Goal: Task Accomplishment & Management: Manage account settings

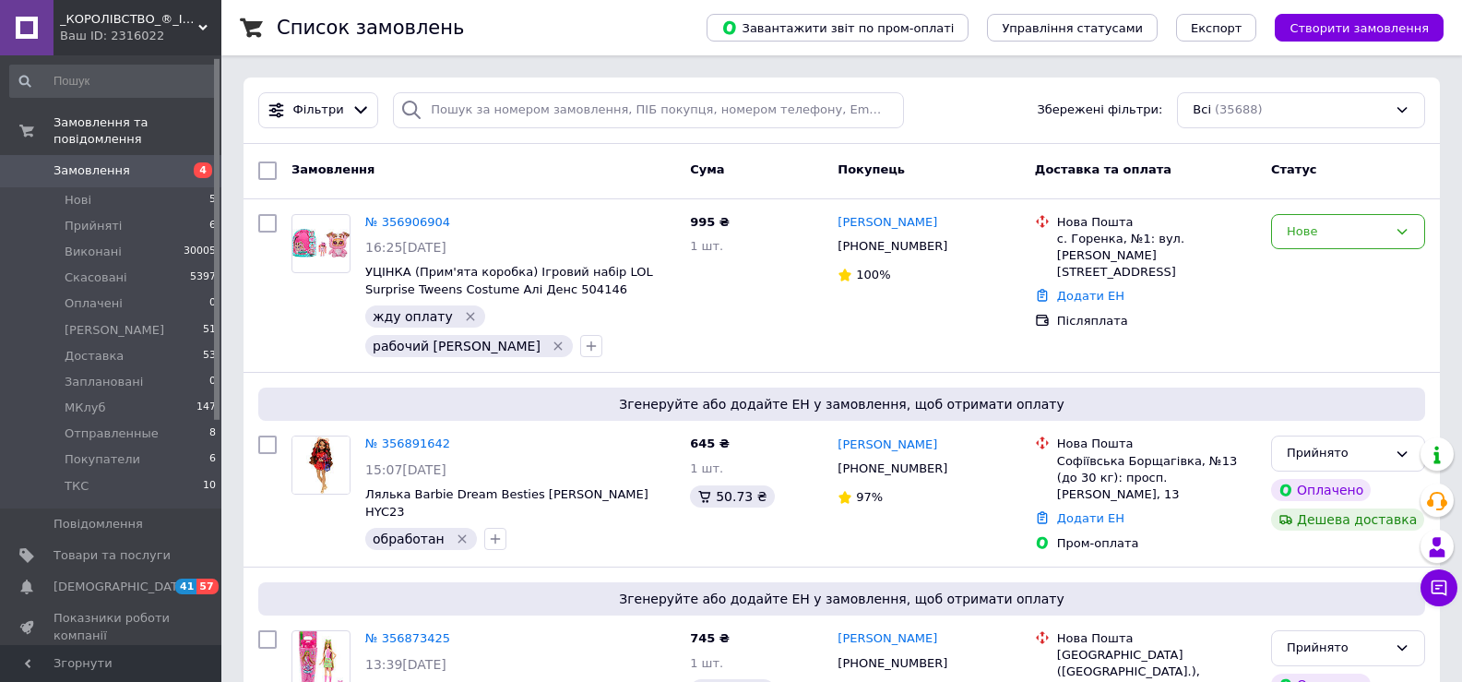
scroll to position [3, 0]
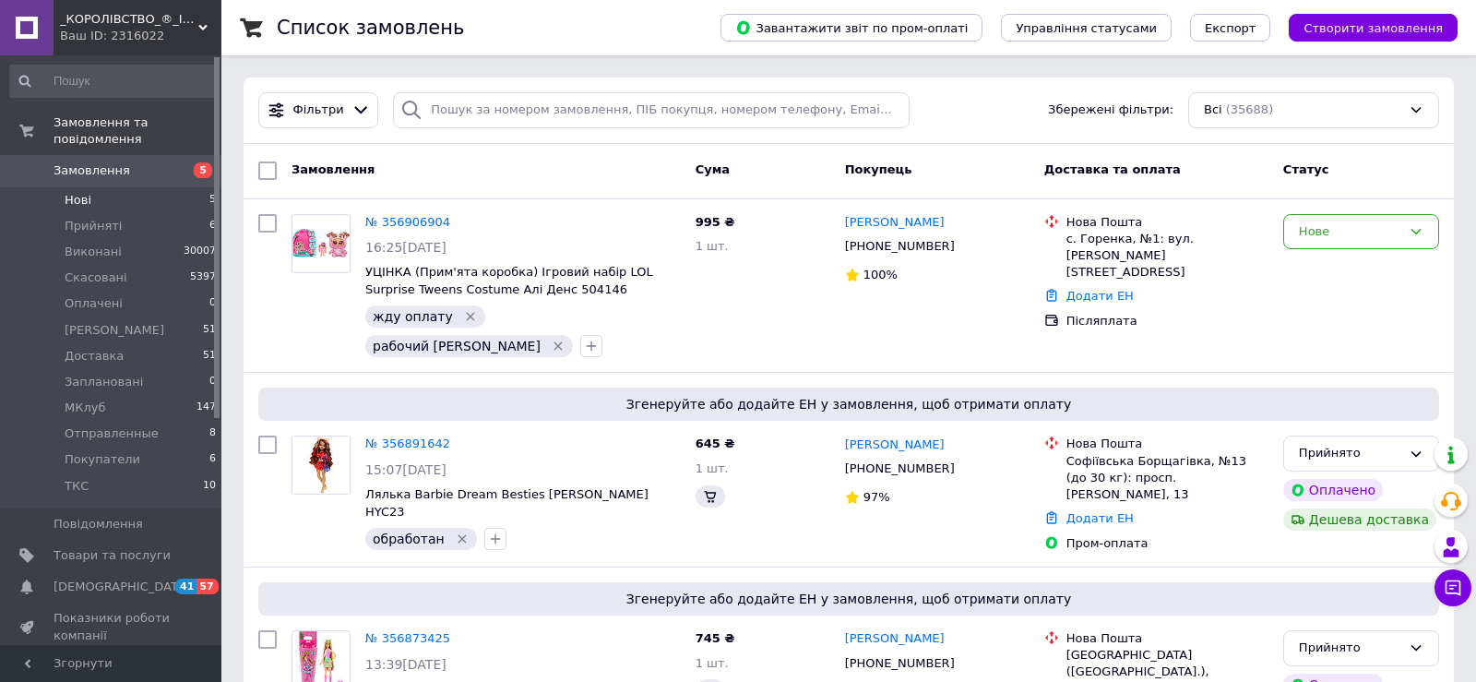
click at [77, 192] on span "Нові" at bounding box center [78, 200] width 27 height 17
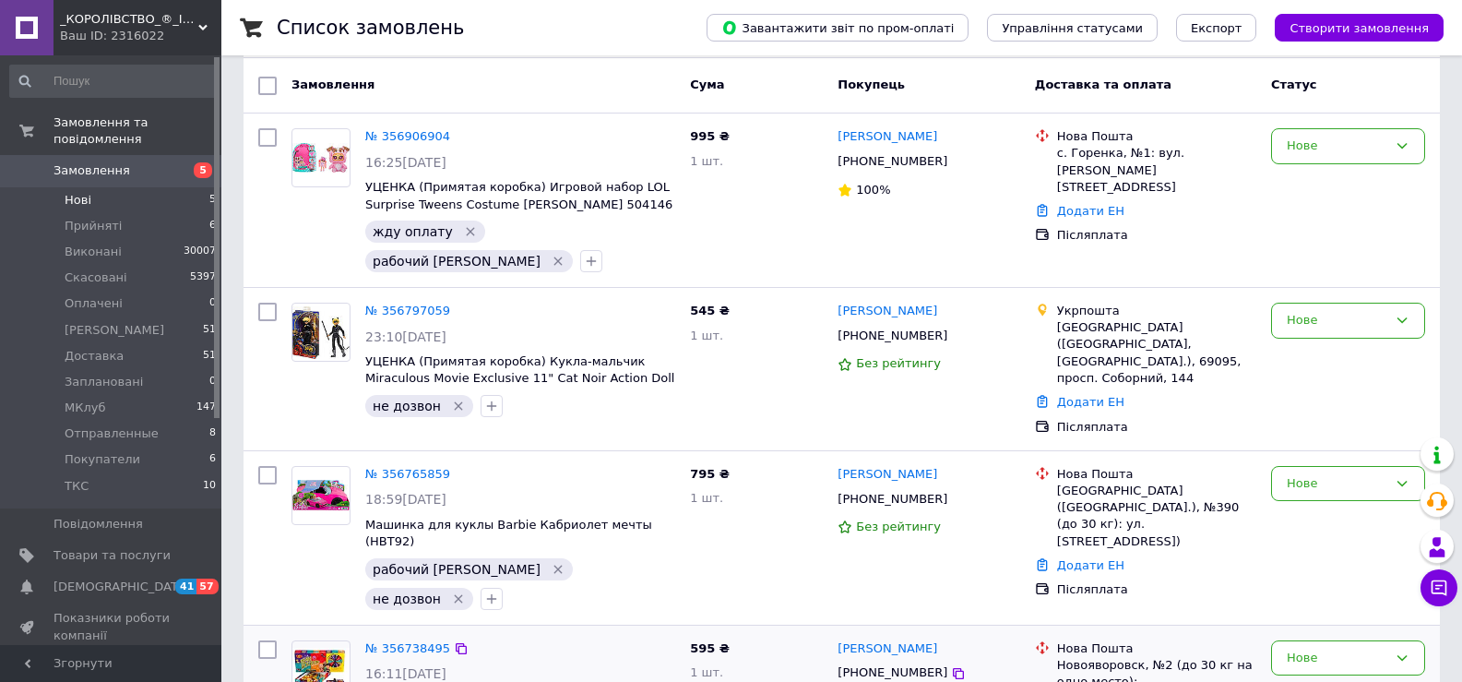
scroll to position [131, 0]
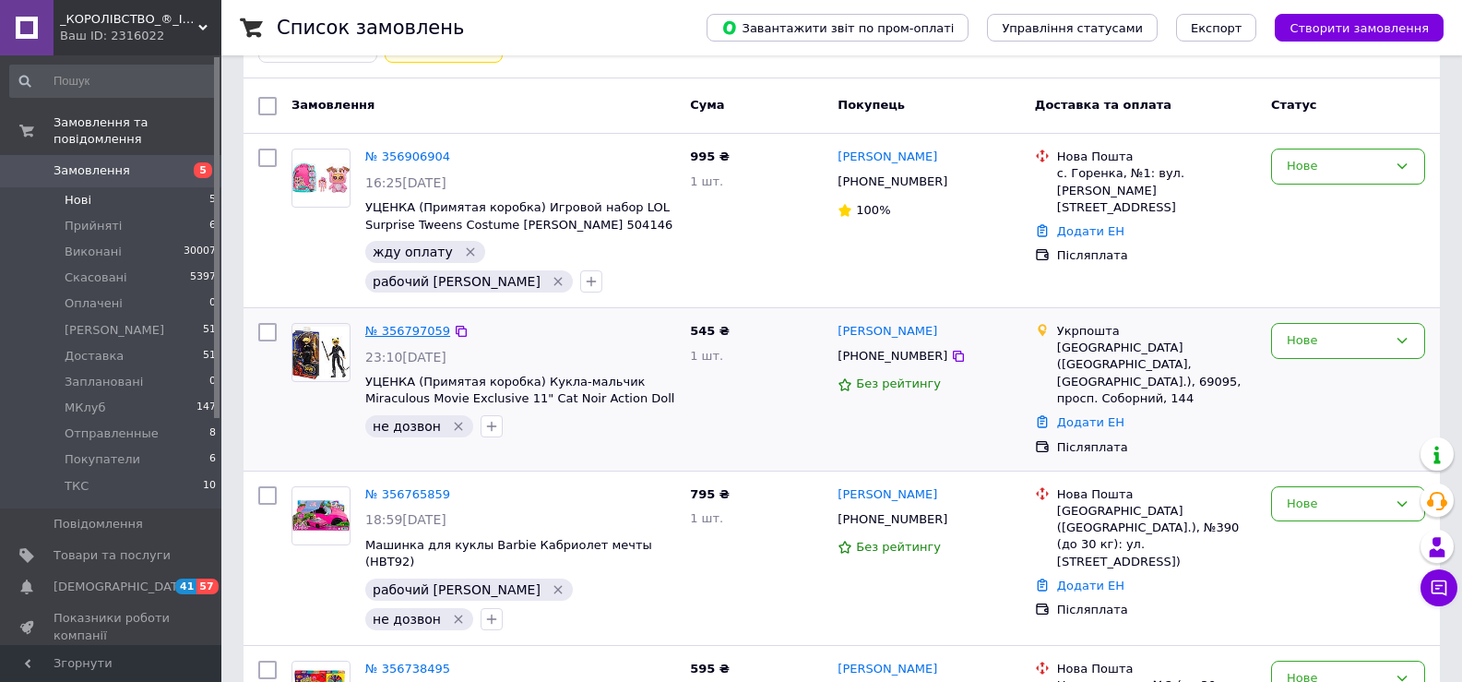
click at [404, 324] on link "№ 356797059" at bounding box center [407, 331] width 85 height 14
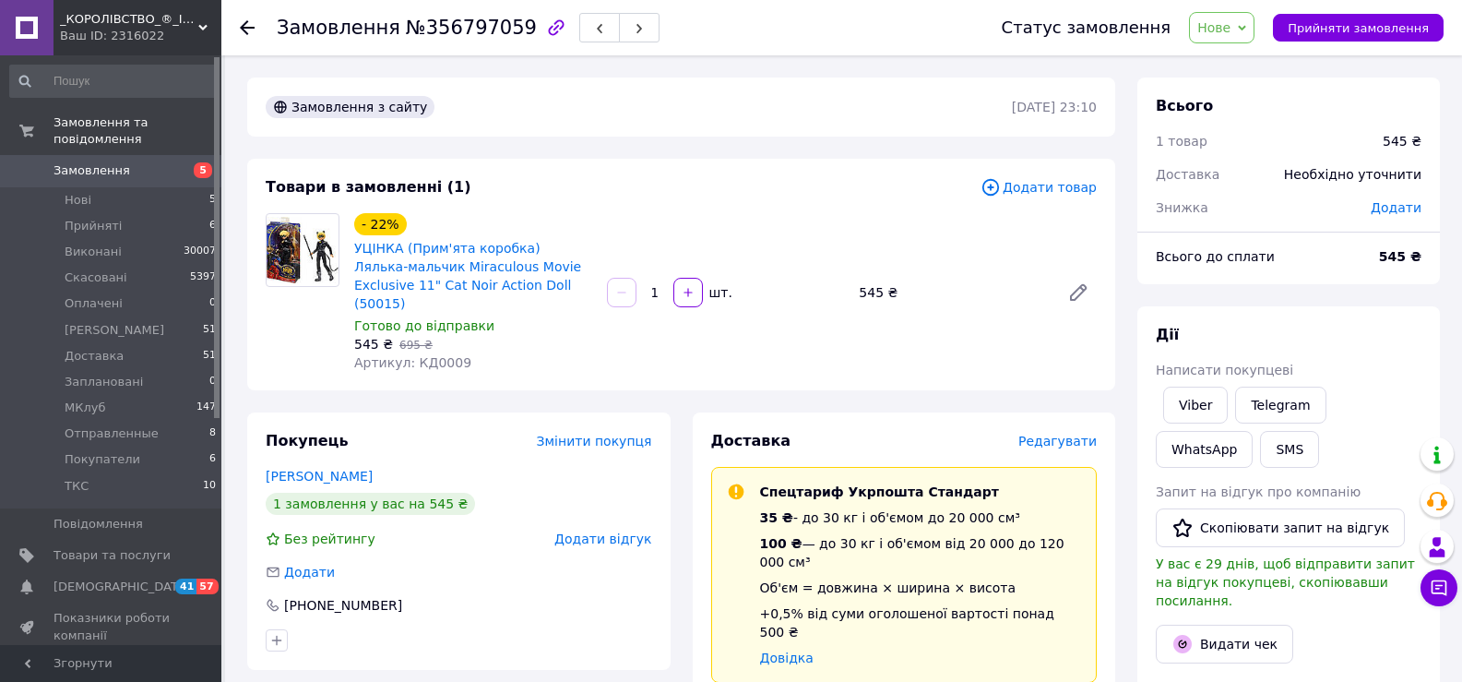
click at [248, 35] on div at bounding box center [247, 27] width 15 height 18
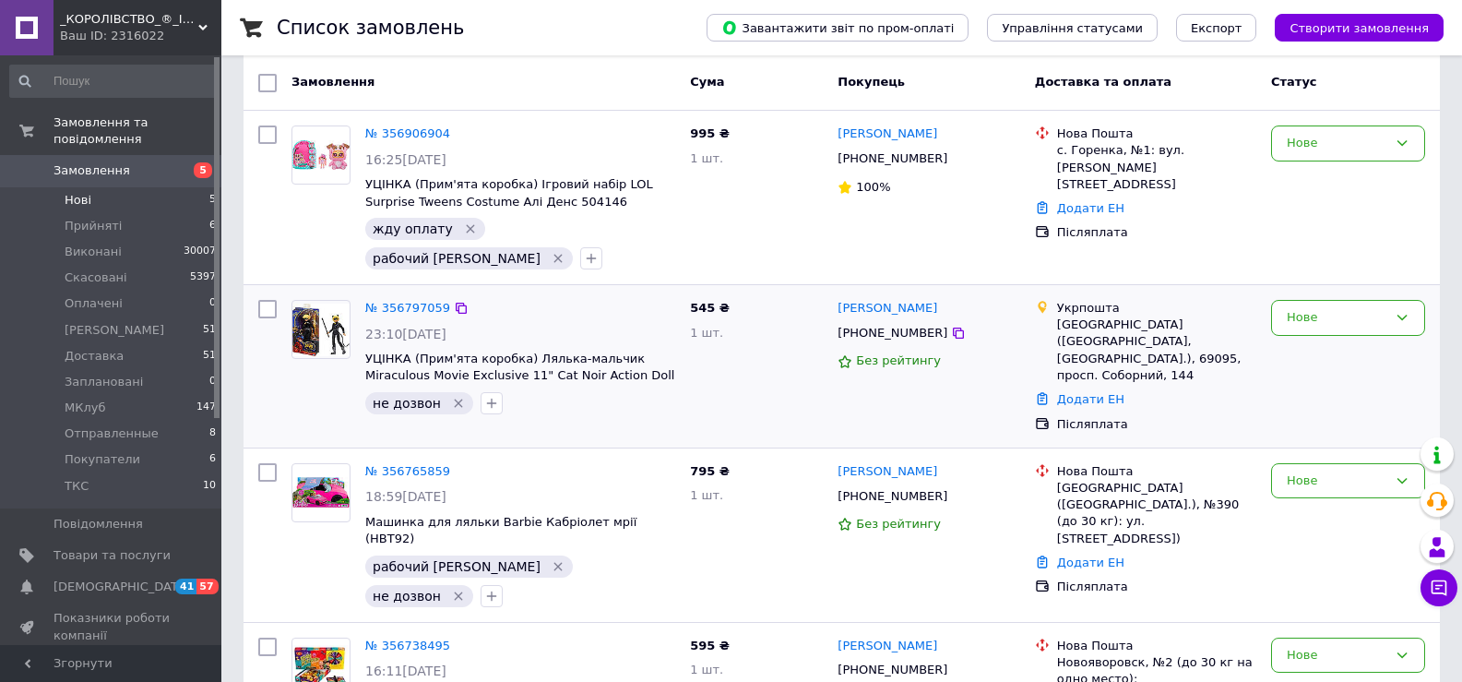
scroll to position [184, 0]
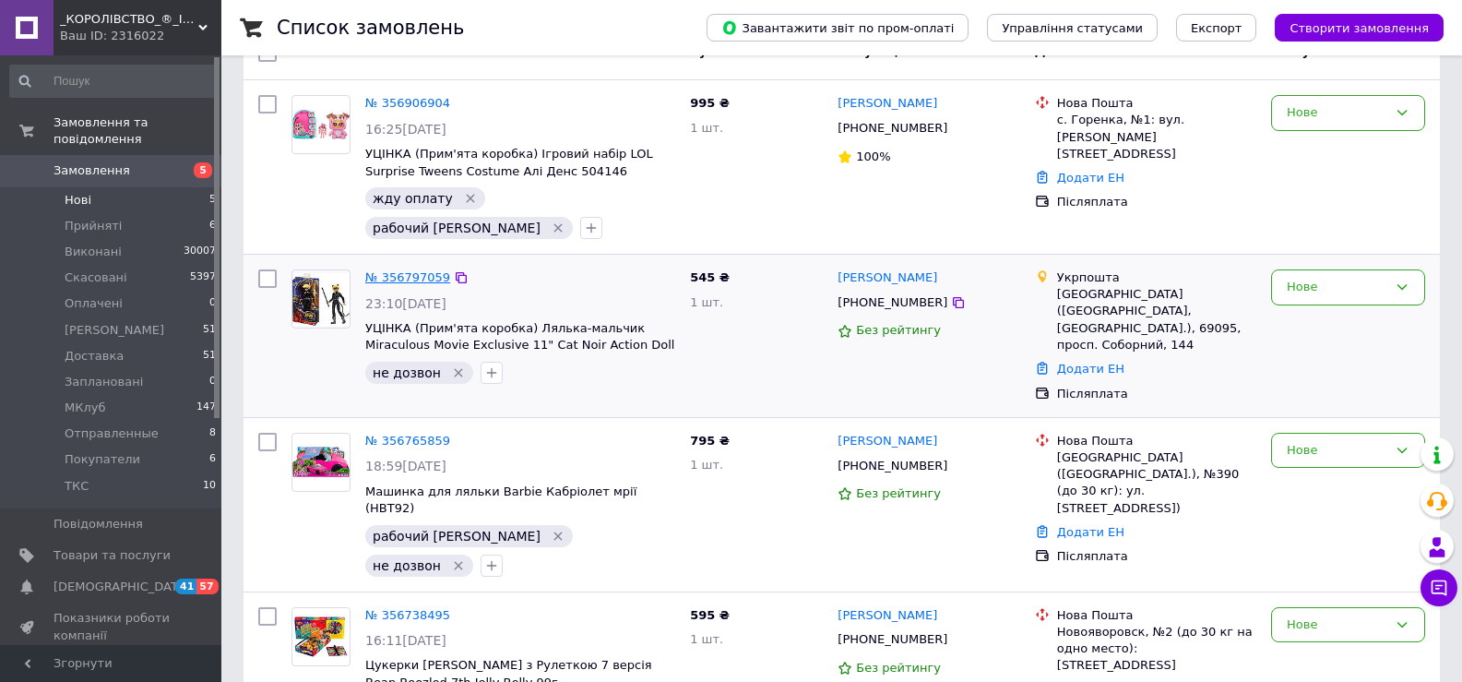
click at [421, 270] on link "№ 356797059" at bounding box center [407, 277] width 85 height 14
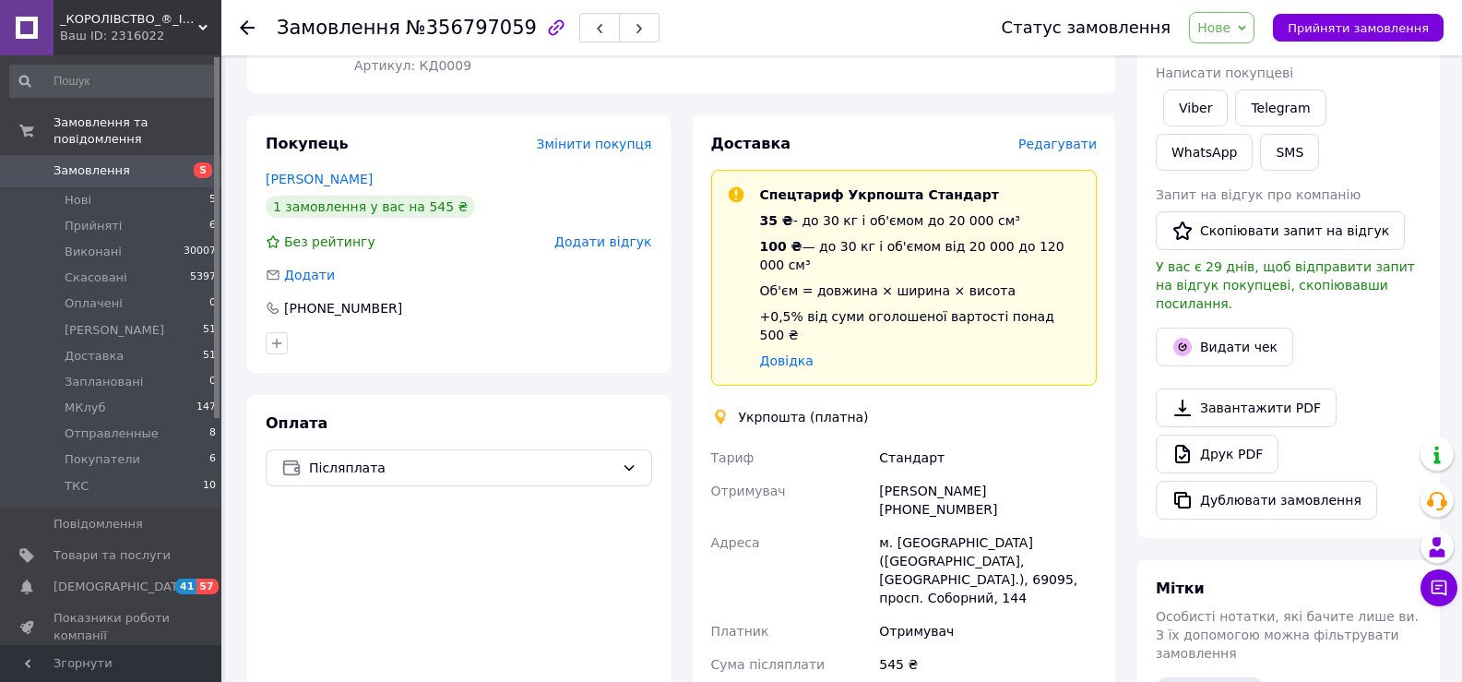
scroll to position [184, 0]
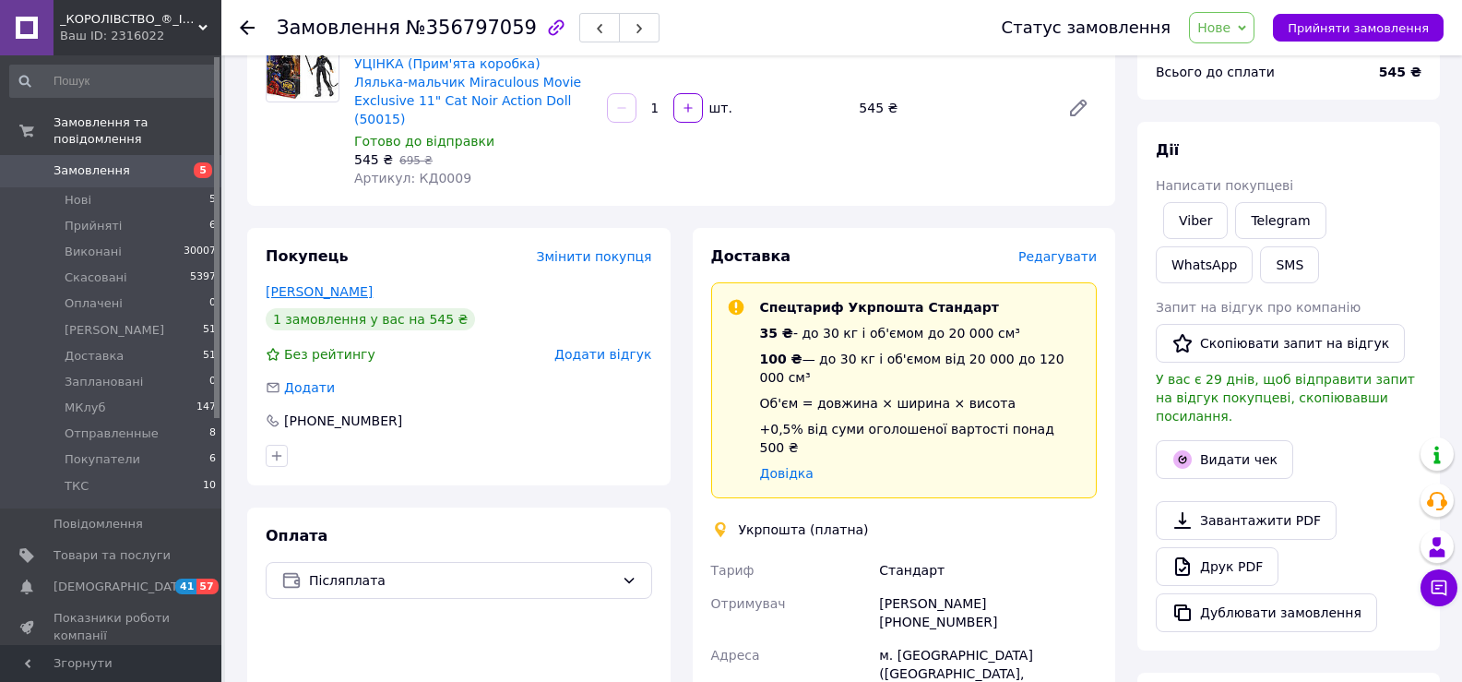
click at [319, 284] on link "[PERSON_NAME]" at bounding box center [319, 291] width 107 height 15
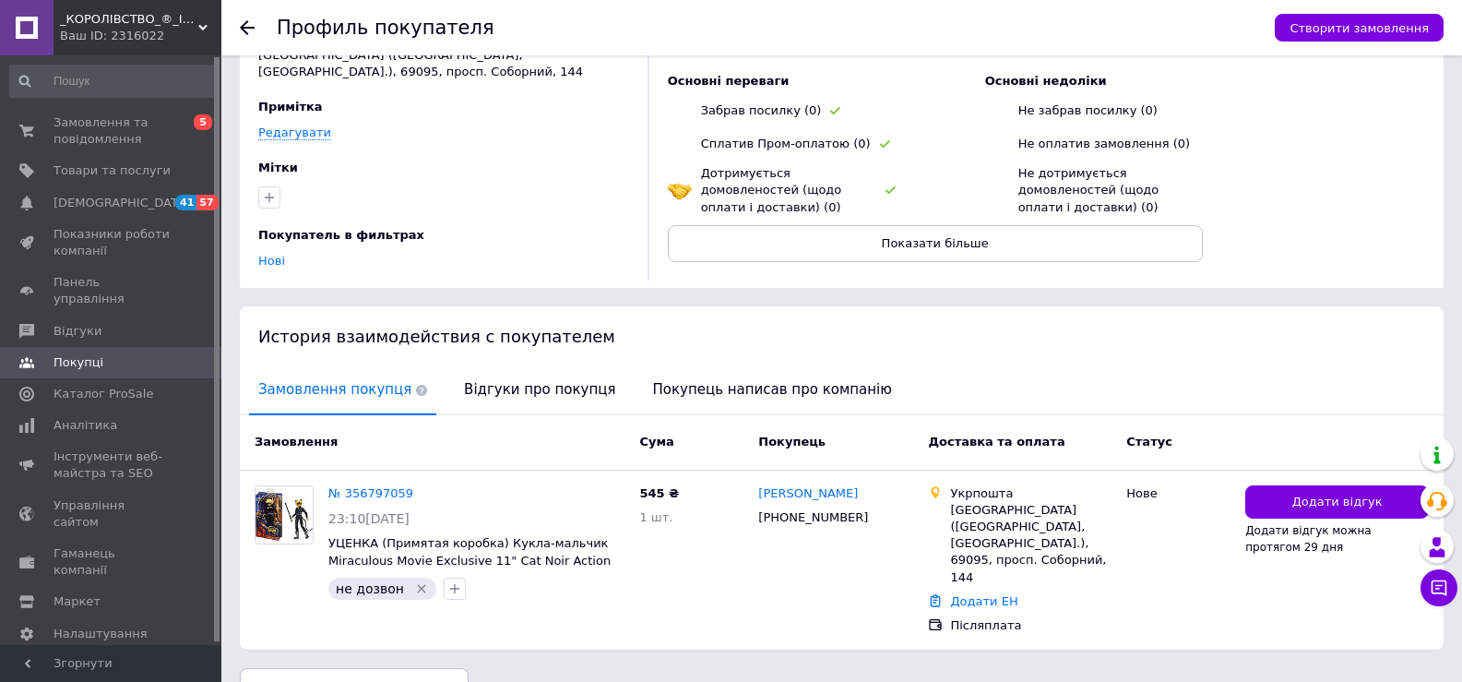
scroll to position [128, 0]
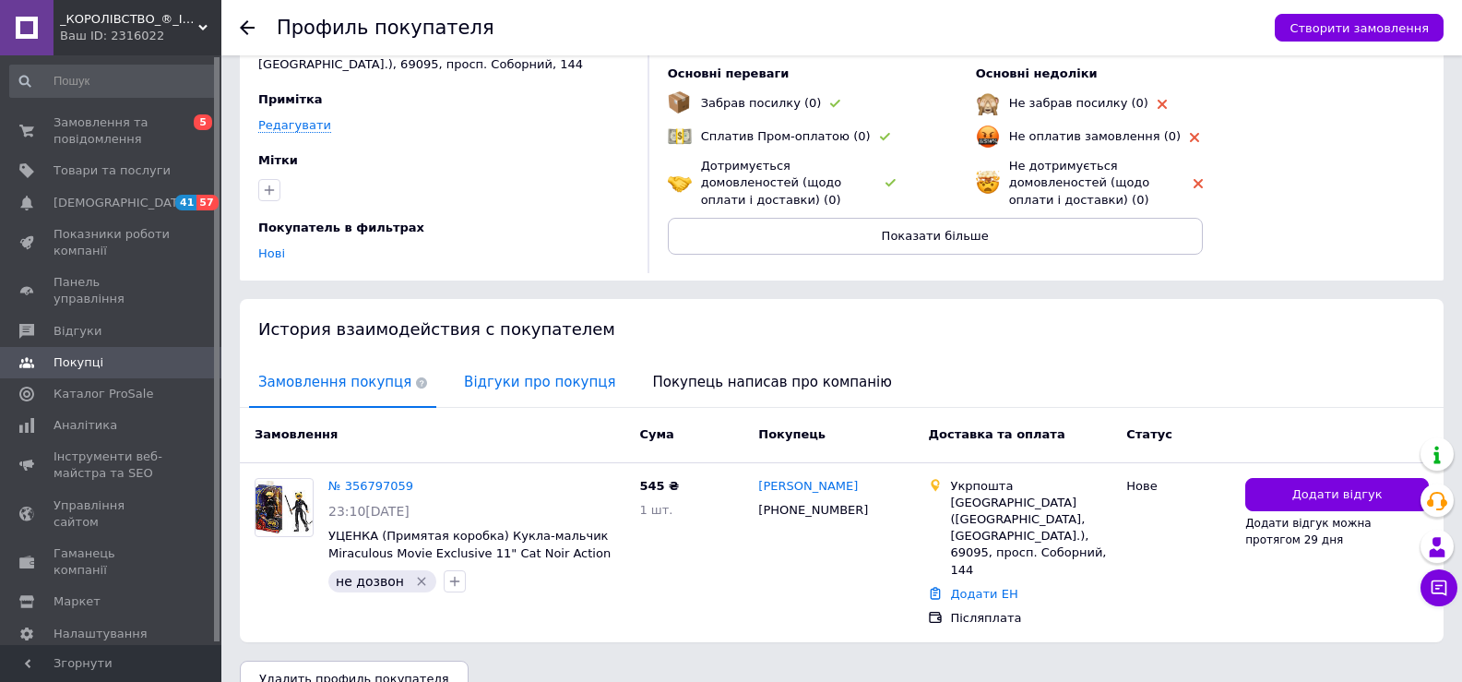
click at [504, 390] on span "Відгуки про покупця" at bounding box center [540, 382] width 170 height 47
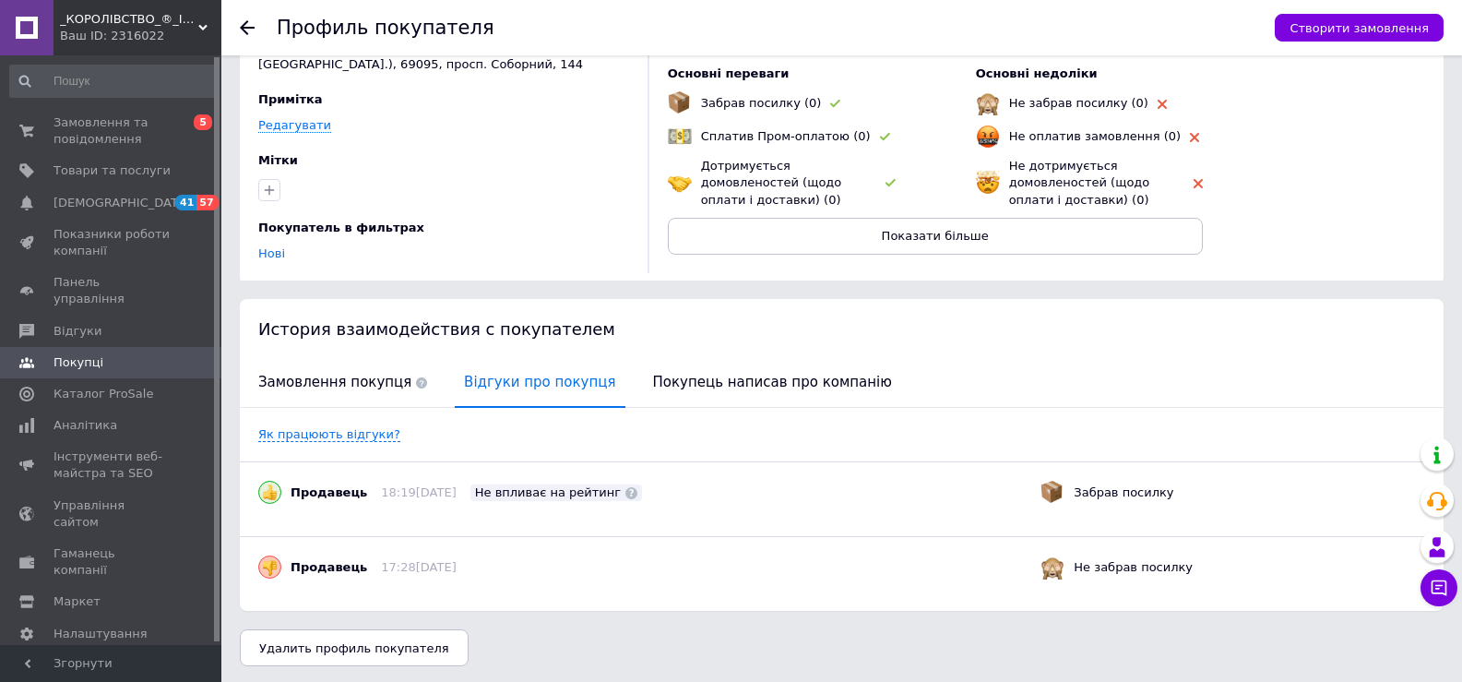
scroll to position [131, 0]
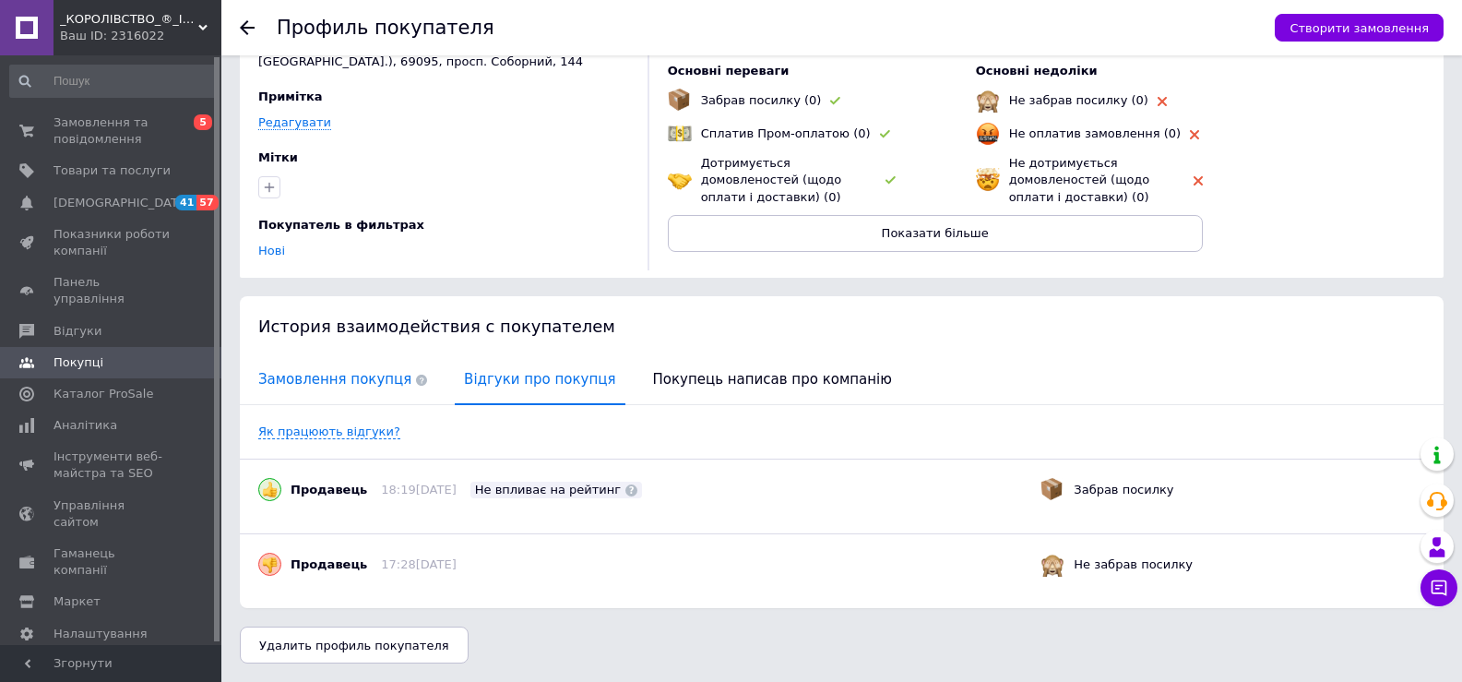
click at [351, 373] on span "Замовлення покупця" at bounding box center [342, 379] width 187 height 47
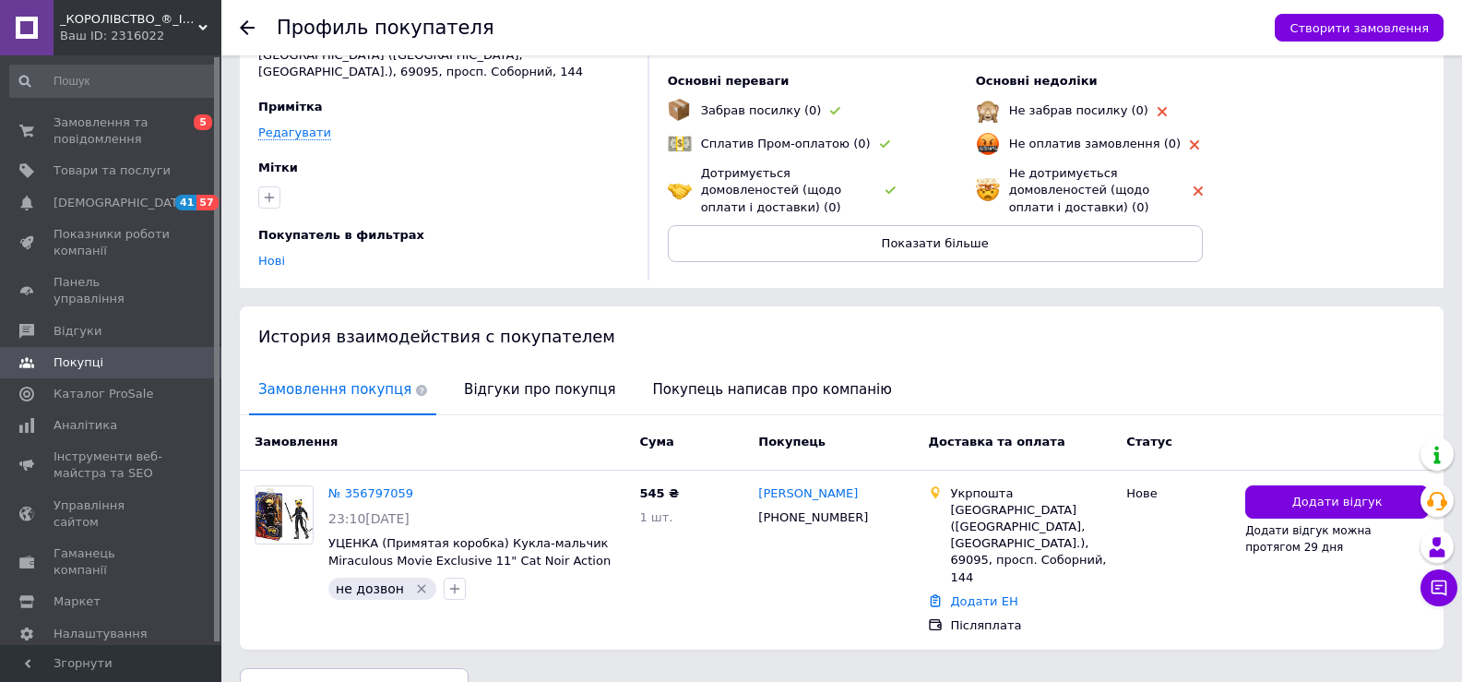
scroll to position [128, 0]
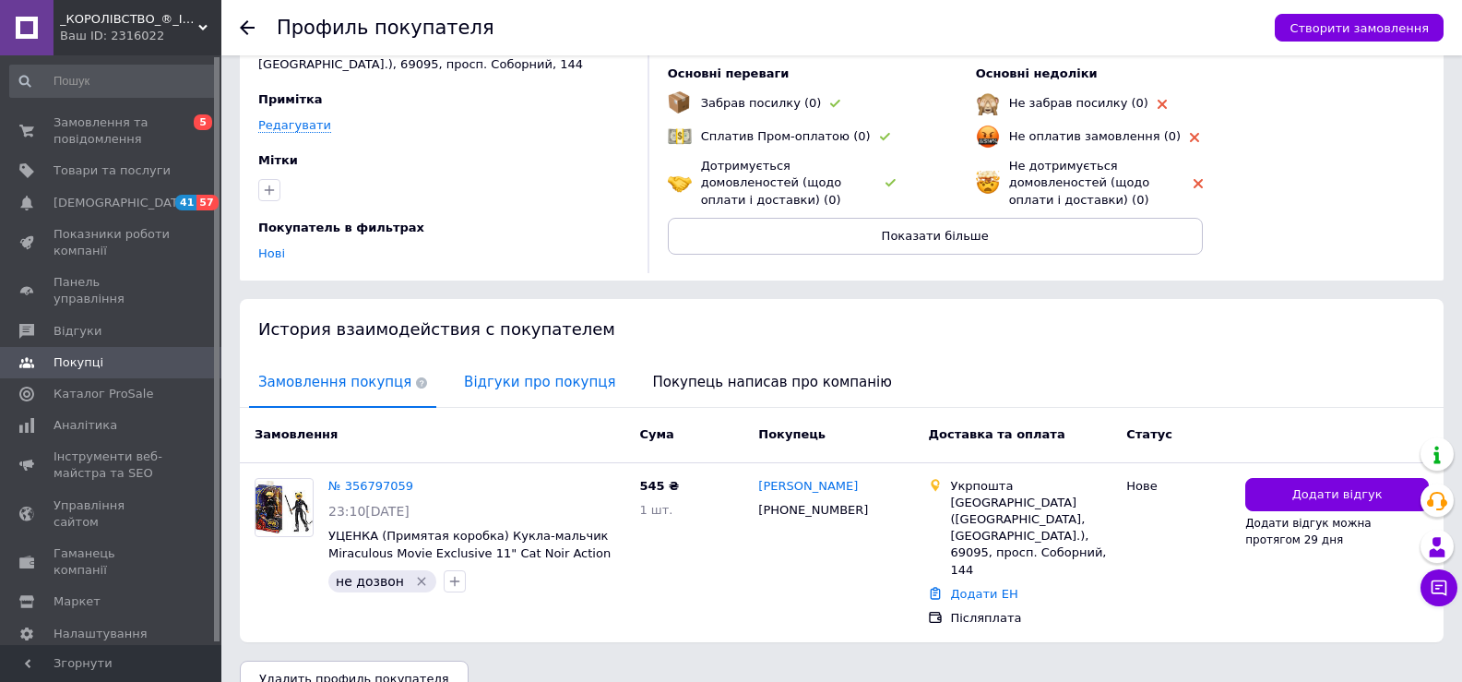
click at [502, 377] on span "Відгуки про покупця" at bounding box center [540, 382] width 170 height 47
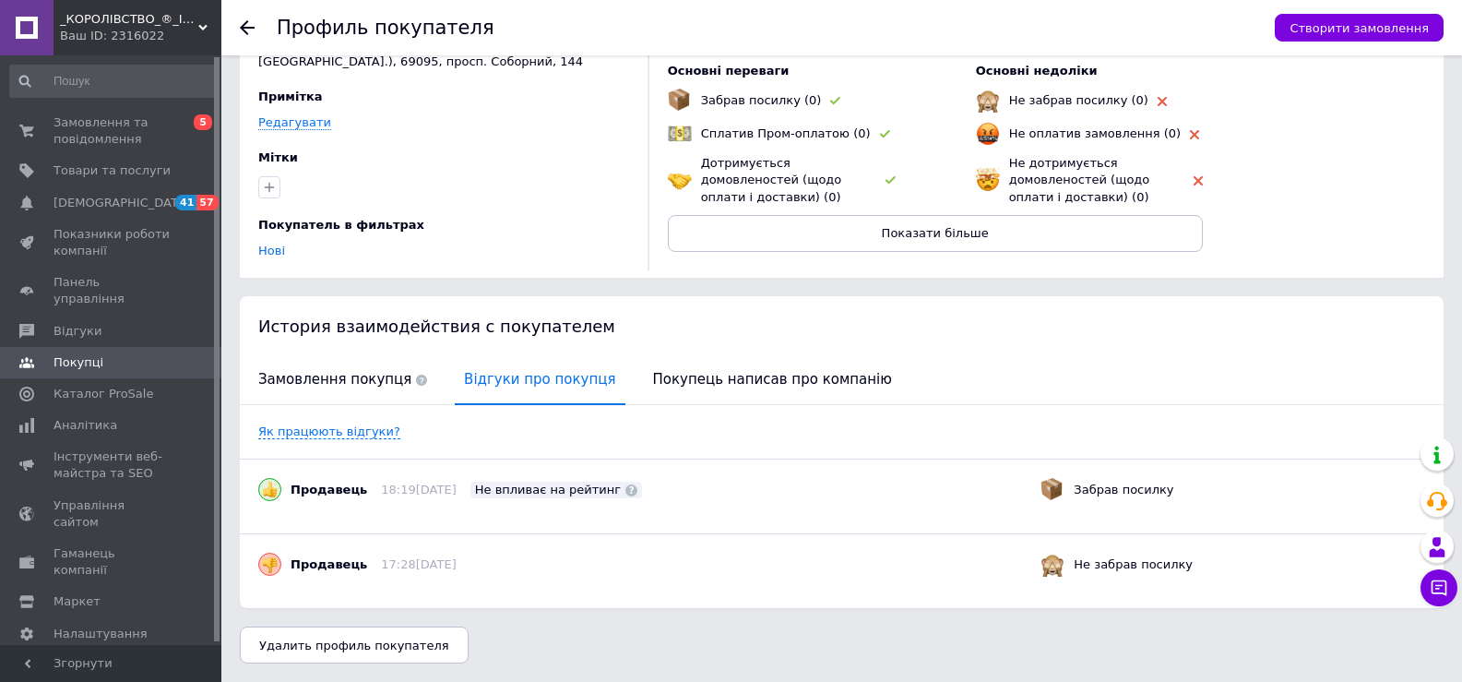
scroll to position [0, 0]
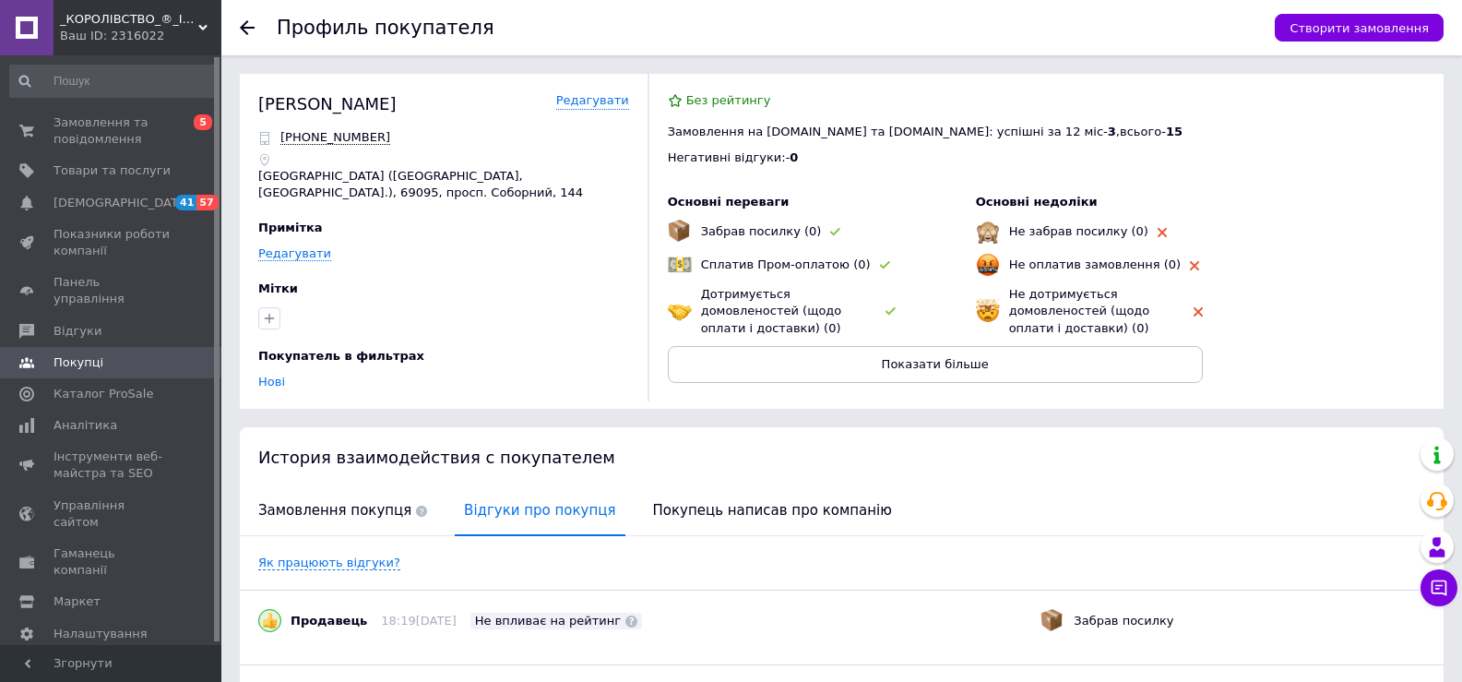
click at [244, 24] on use at bounding box center [247, 27] width 15 height 15
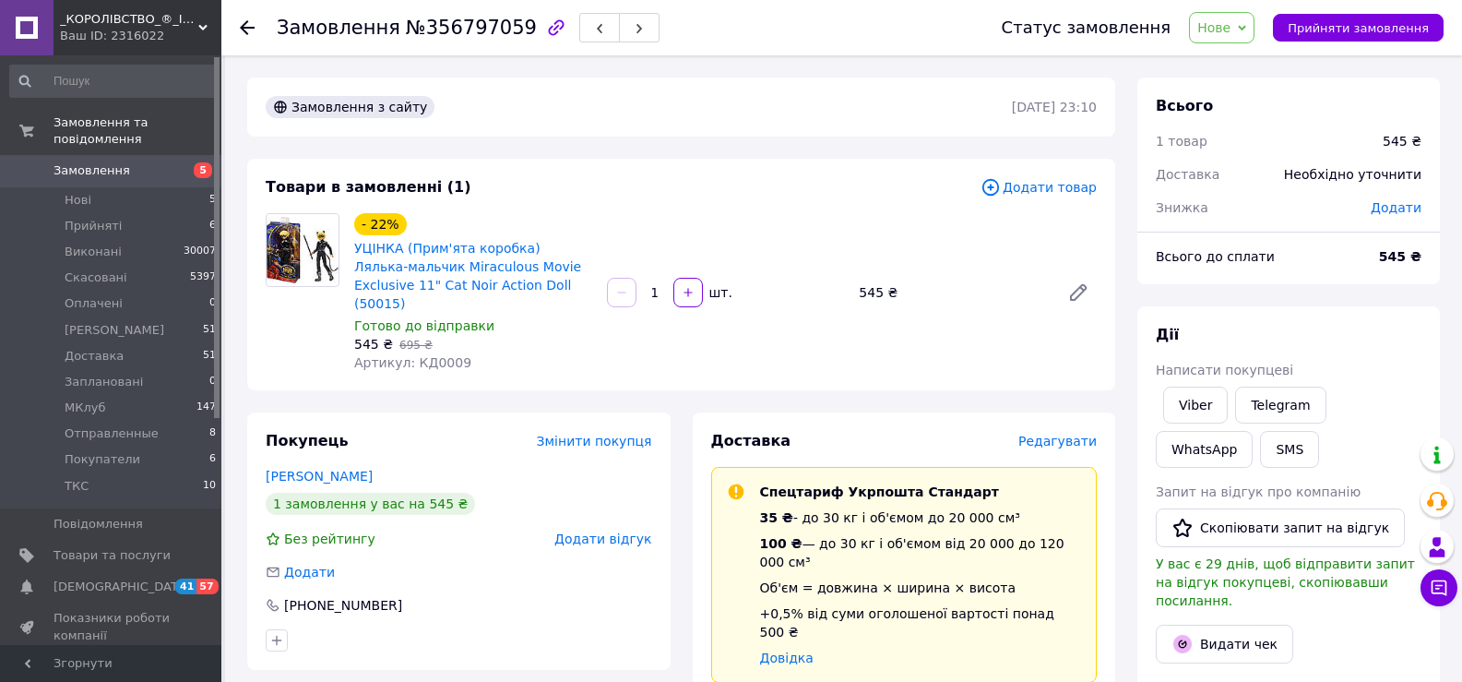
click at [544, 539] on div "Покупець Змінити покупця [PERSON_NAME] 1 замовлення у вас на 545 ₴ Без рейтингу…" at bounding box center [458, 540] width 423 height 257
click at [79, 218] on span "Прийняті" at bounding box center [93, 226] width 57 height 17
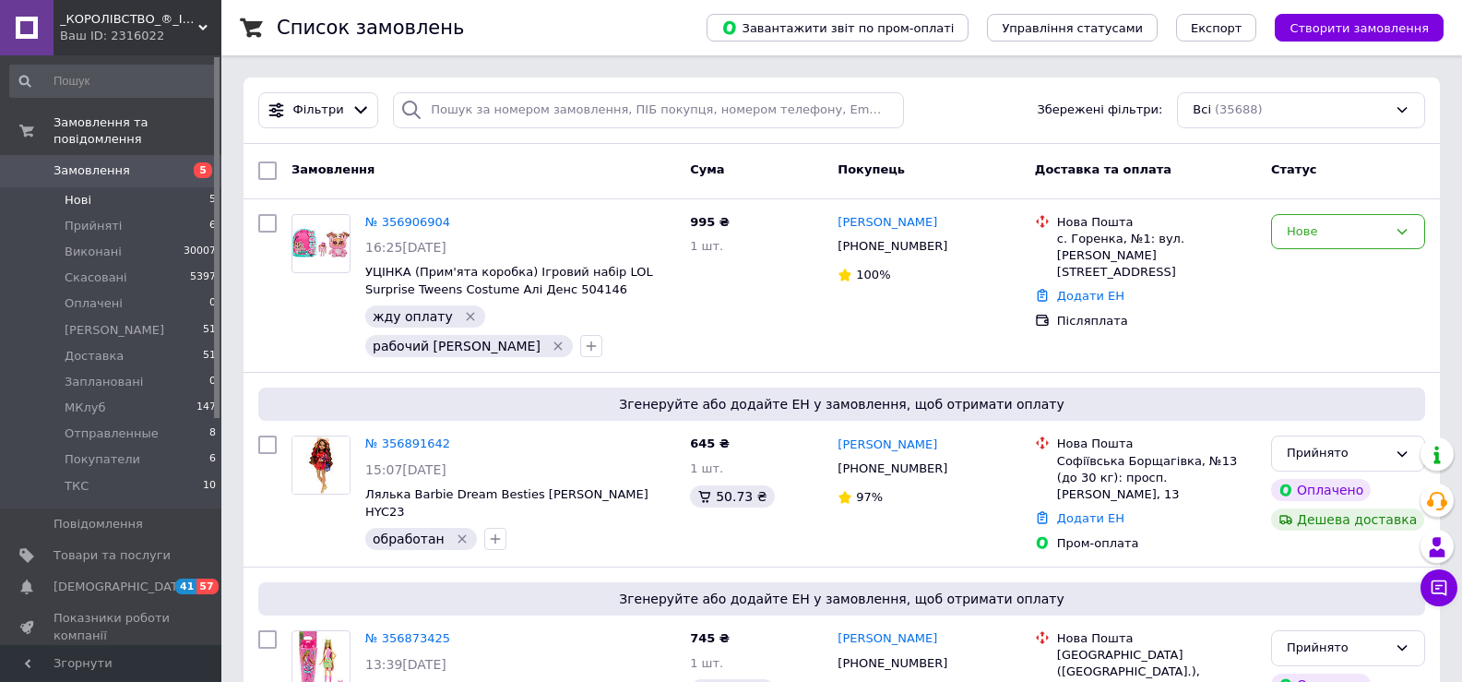
click at [97, 187] on li "Нові 5" at bounding box center [113, 200] width 227 height 26
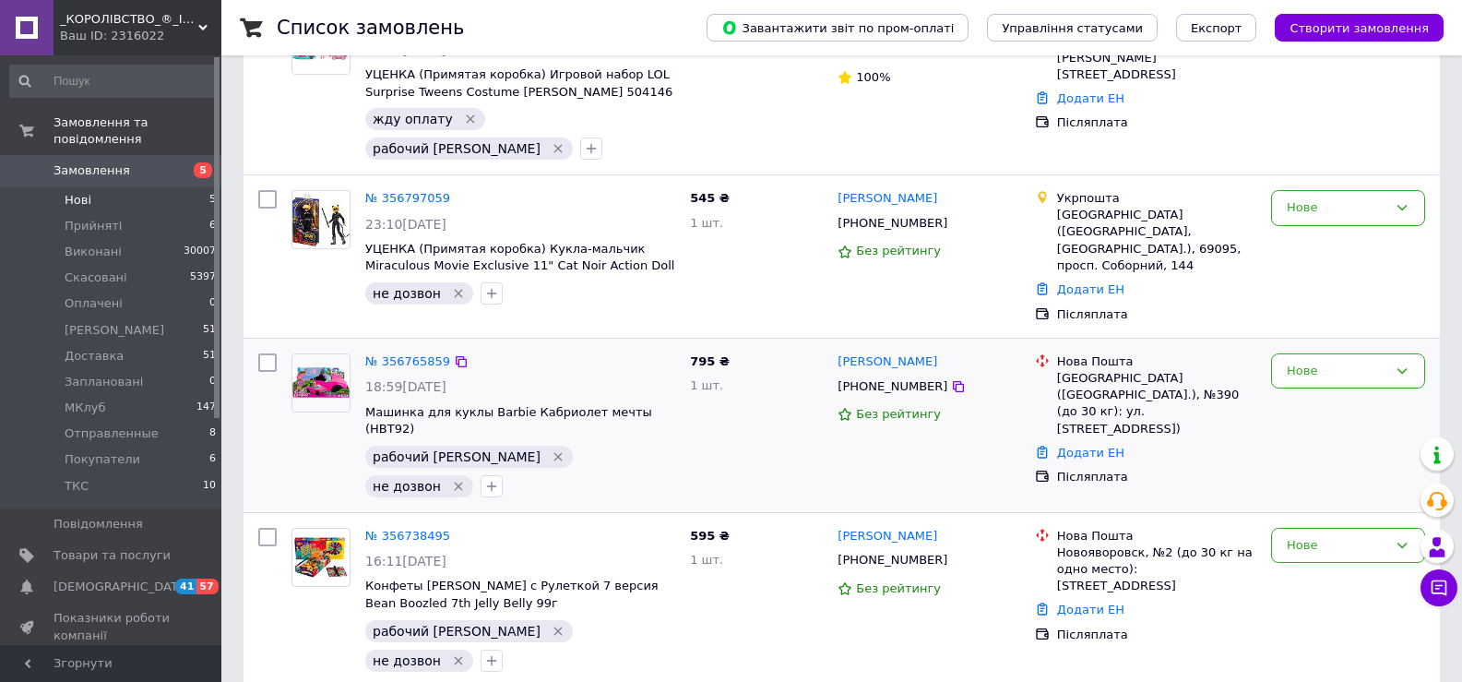
scroll to position [315, 0]
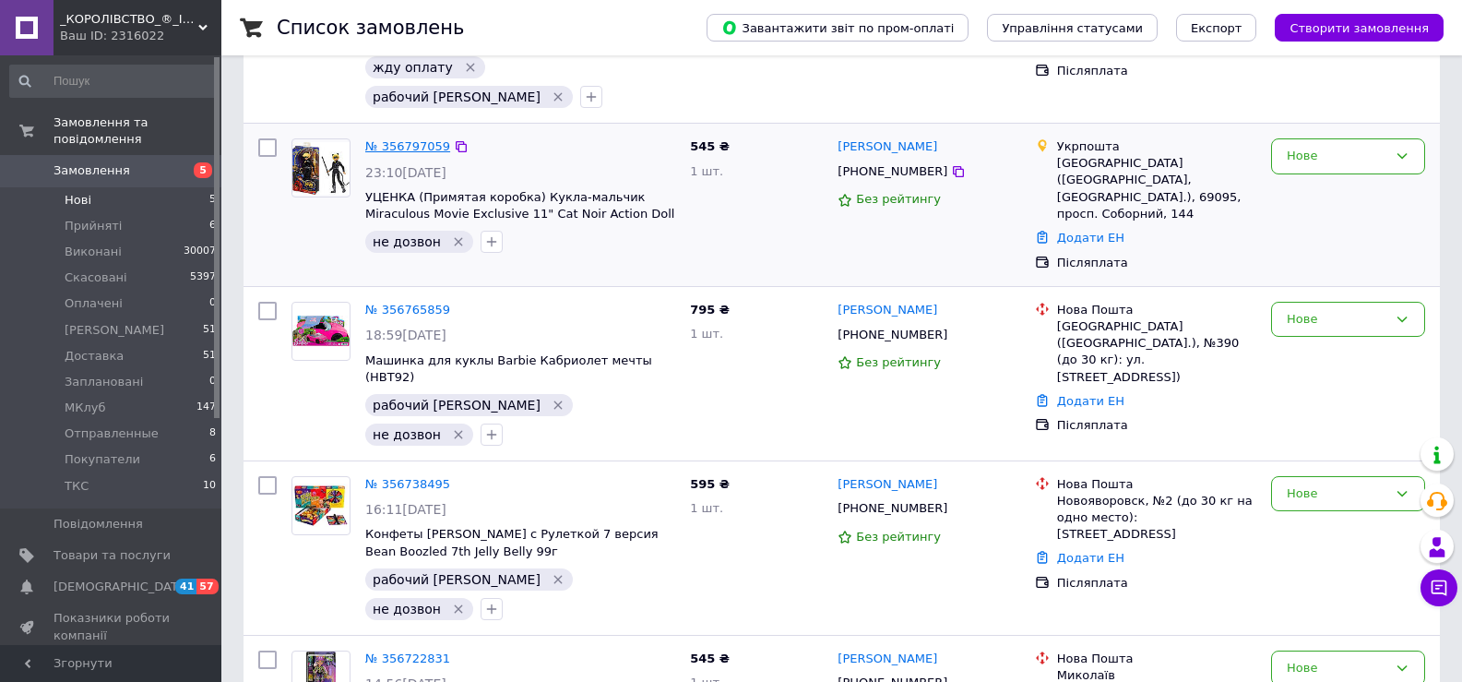
click at [432, 139] on link "№ 356797059" at bounding box center [407, 146] width 85 height 14
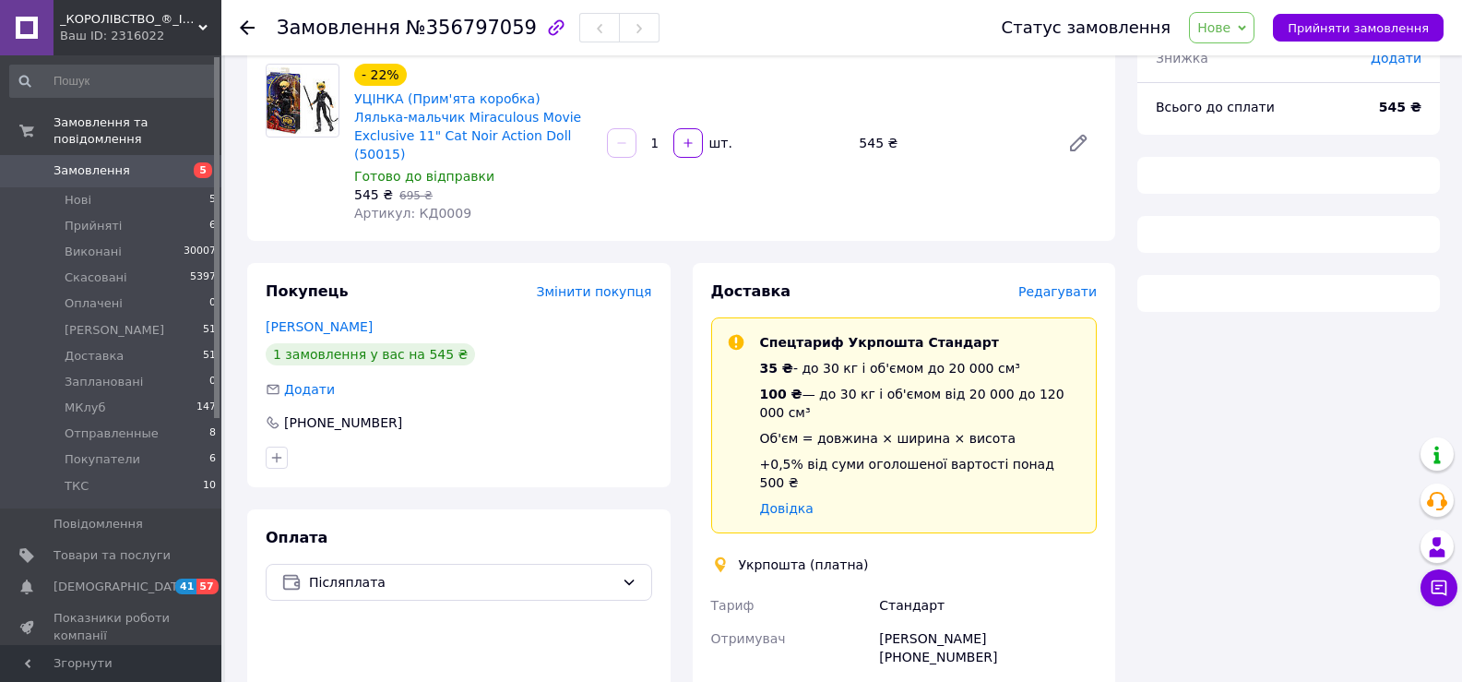
scroll to position [315, 0]
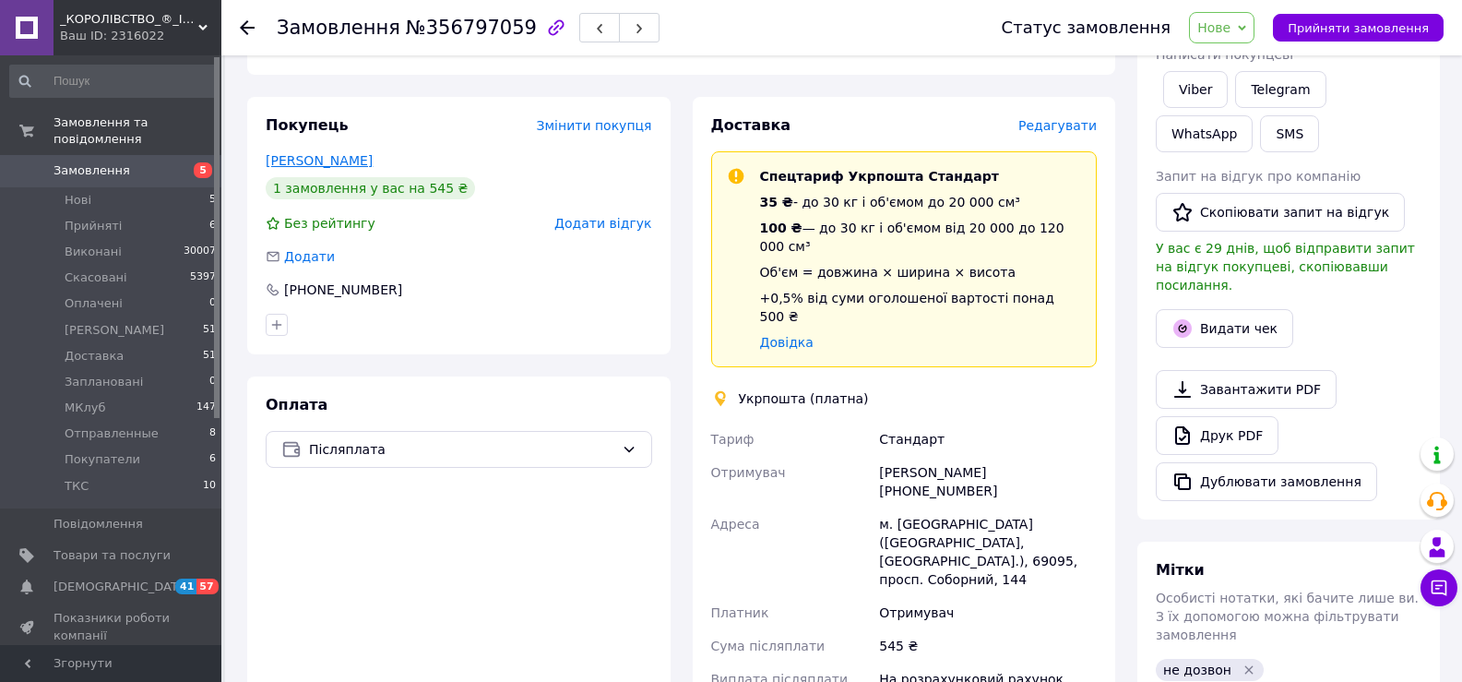
click at [277, 153] on link "[PERSON_NAME]" at bounding box center [319, 160] width 107 height 15
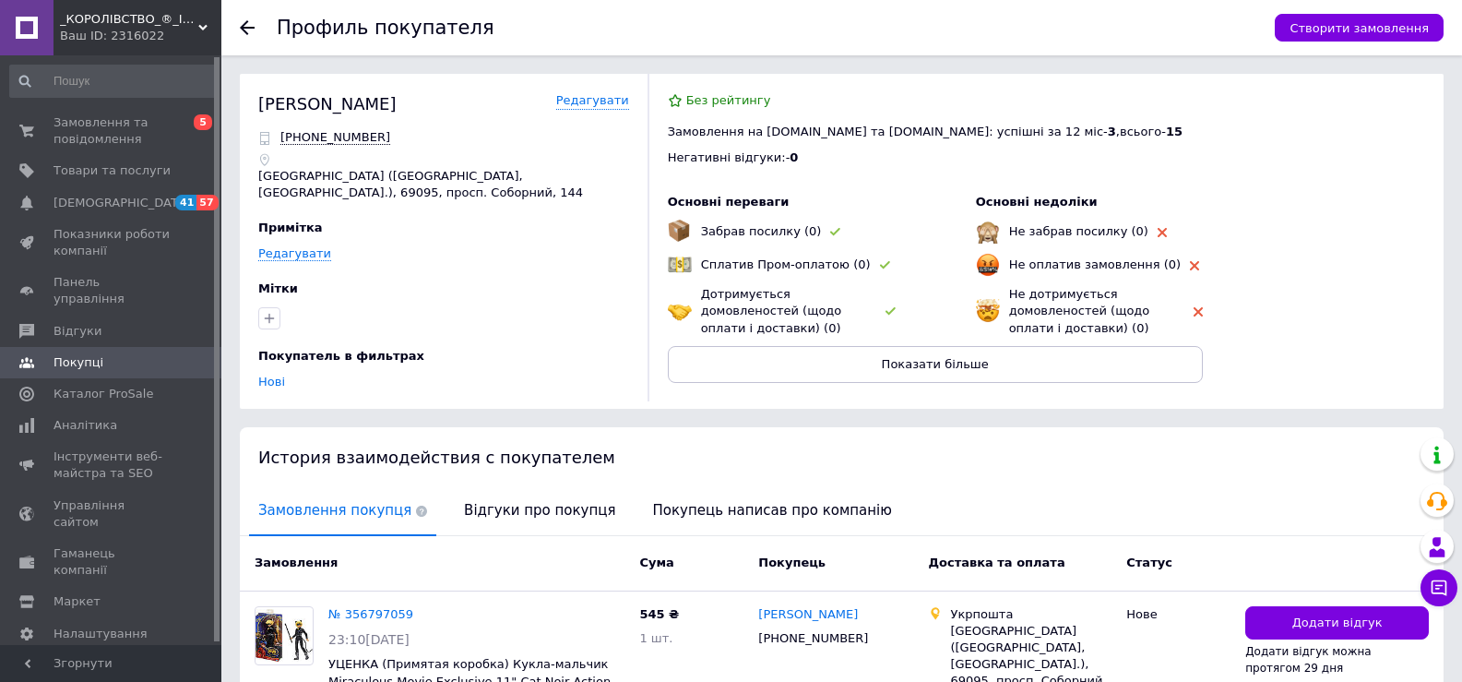
click at [462, 542] on div "Замовлення Cума Покупець Доставка та оплата Статус" at bounding box center [842, 563] width 1204 height 55
click at [483, 499] on span "Відгуки про покупця" at bounding box center [540, 510] width 170 height 47
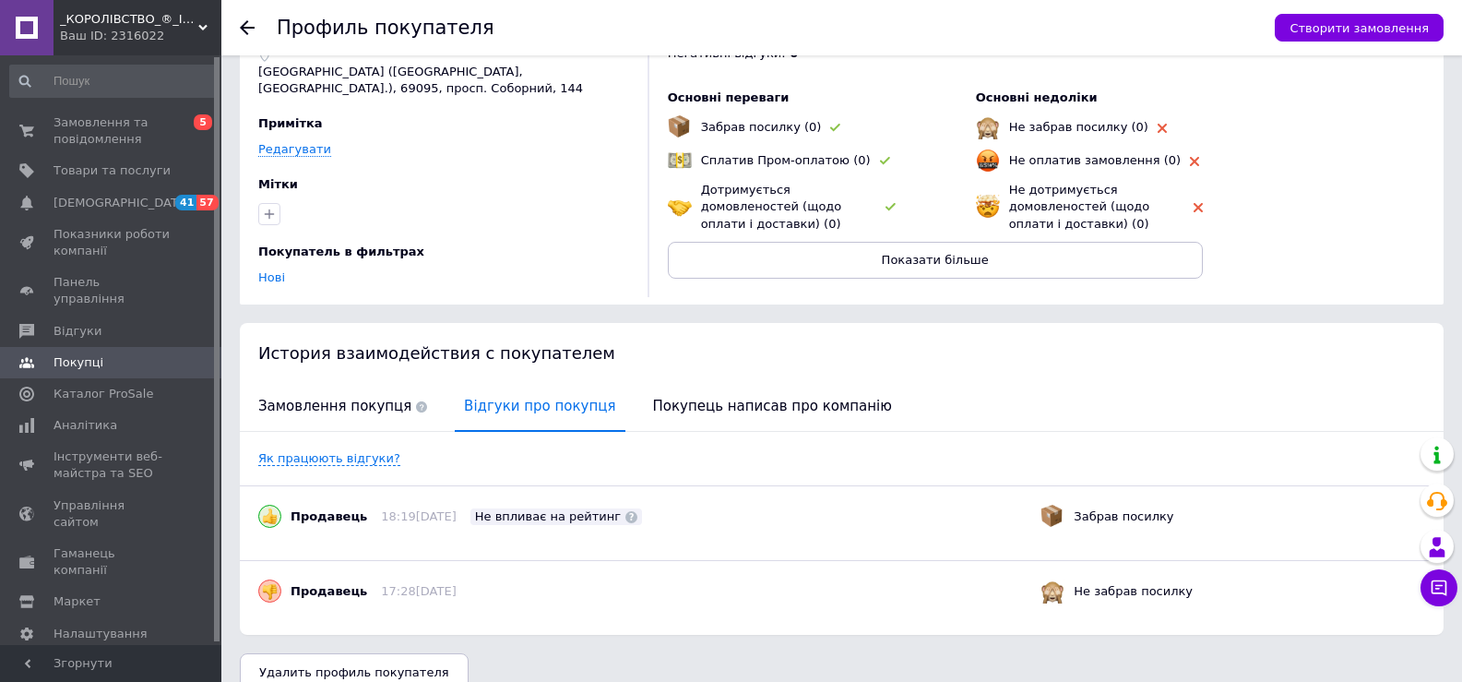
scroll to position [131, 0]
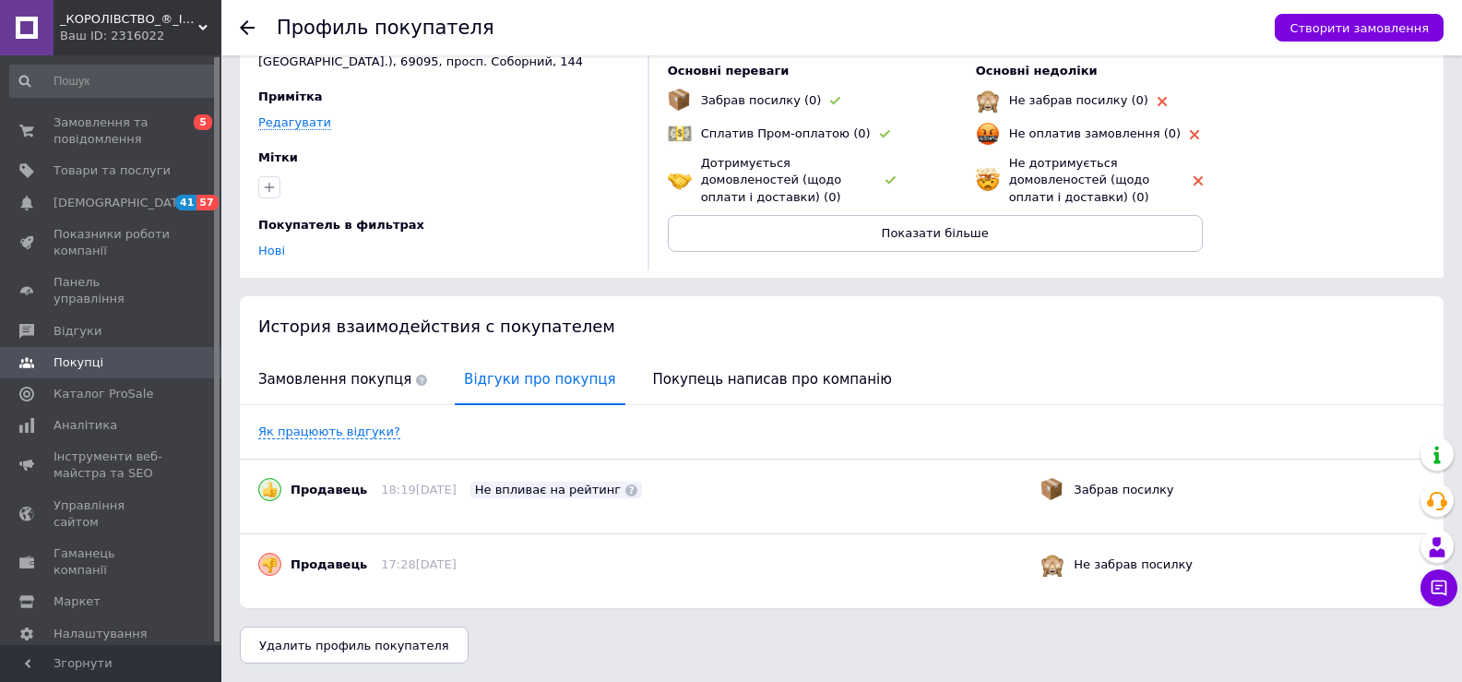
click at [248, 27] on use at bounding box center [247, 27] width 15 height 15
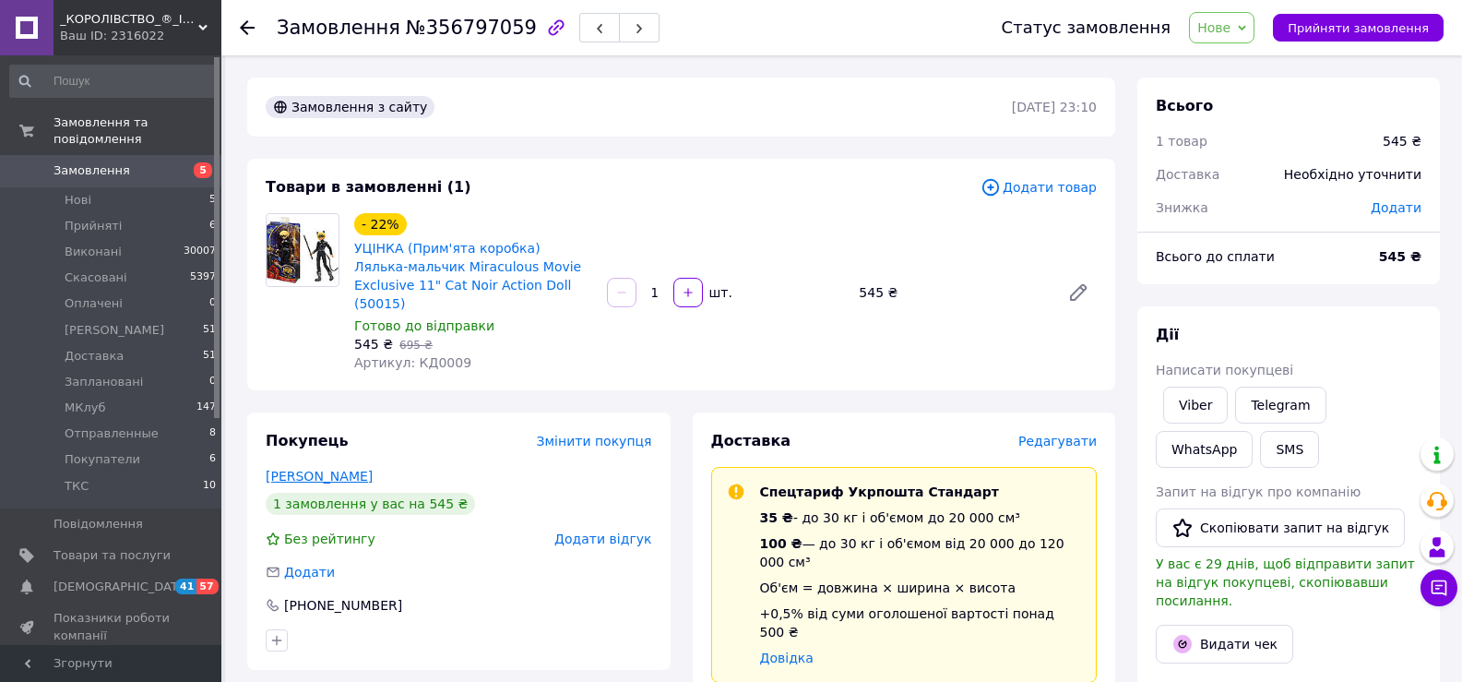
click at [333, 469] on link "[PERSON_NAME]" at bounding box center [319, 476] width 107 height 15
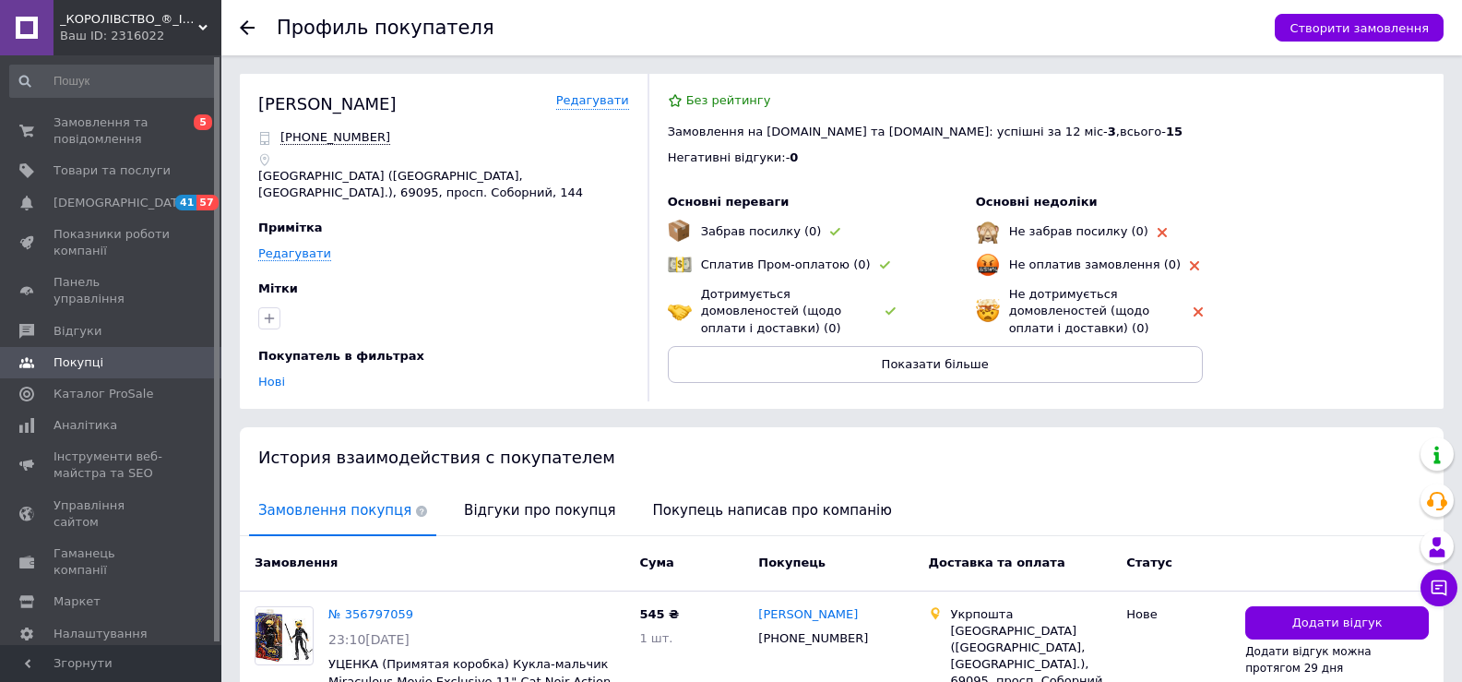
click at [1368, 337] on div "Без рейтингу Замовлення на [DOMAIN_NAME] та [DOMAIN_NAME]: успішні за 12 міс - …" at bounding box center [1035, 237] width 777 height 327
click at [534, 535] on div "Відгуки про покупця" at bounding box center [540, 511] width 170 height 49
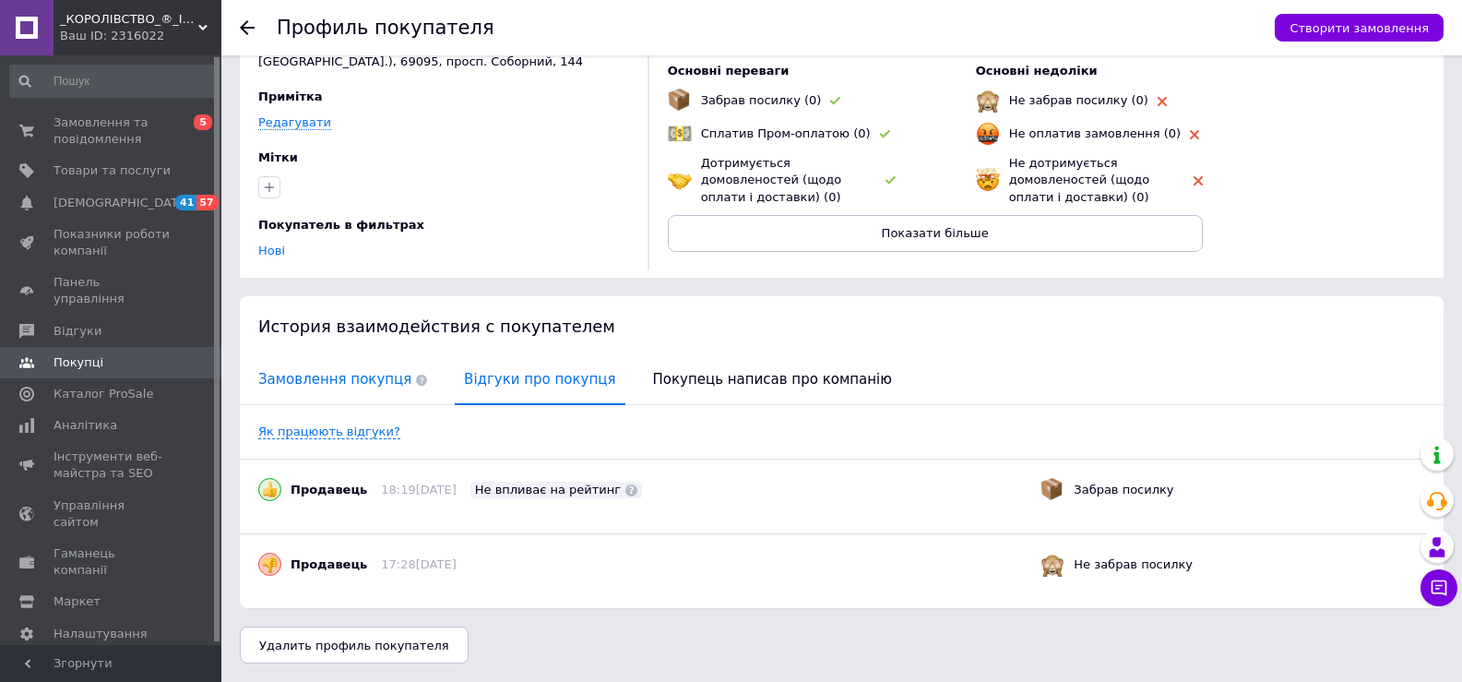
click at [363, 386] on span "Замовлення покупця" at bounding box center [342, 379] width 187 height 47
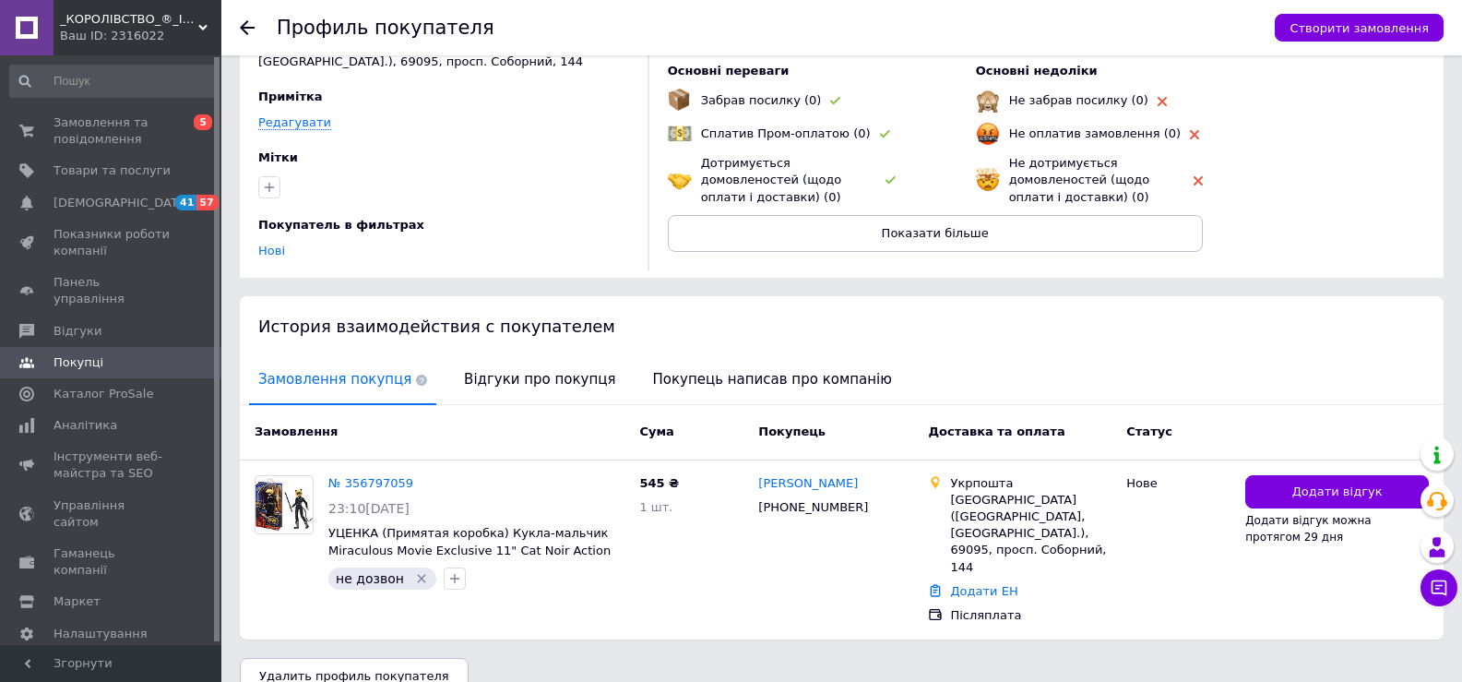
scroll to position [128, 0]
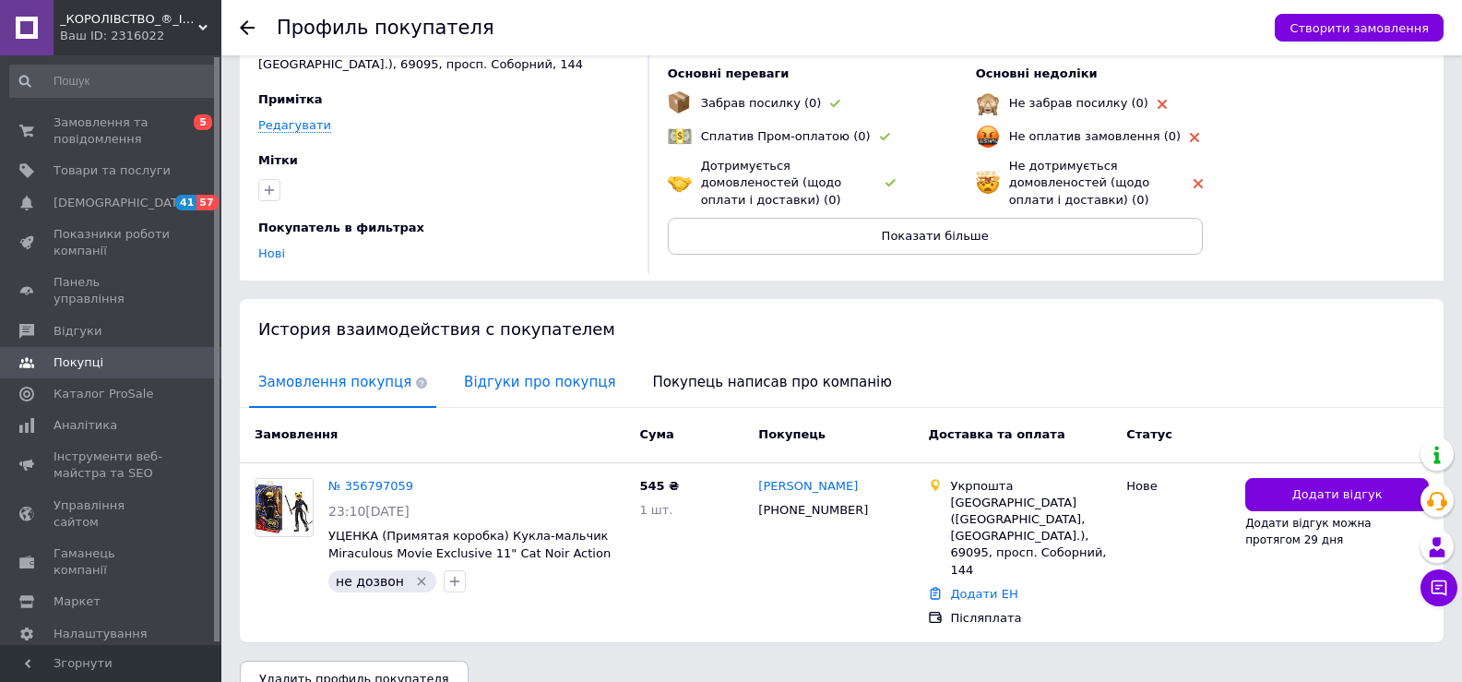
click at [482, 375] on span "Відгуки про покупця" at bounding box center [540, 382] width 170 height 47
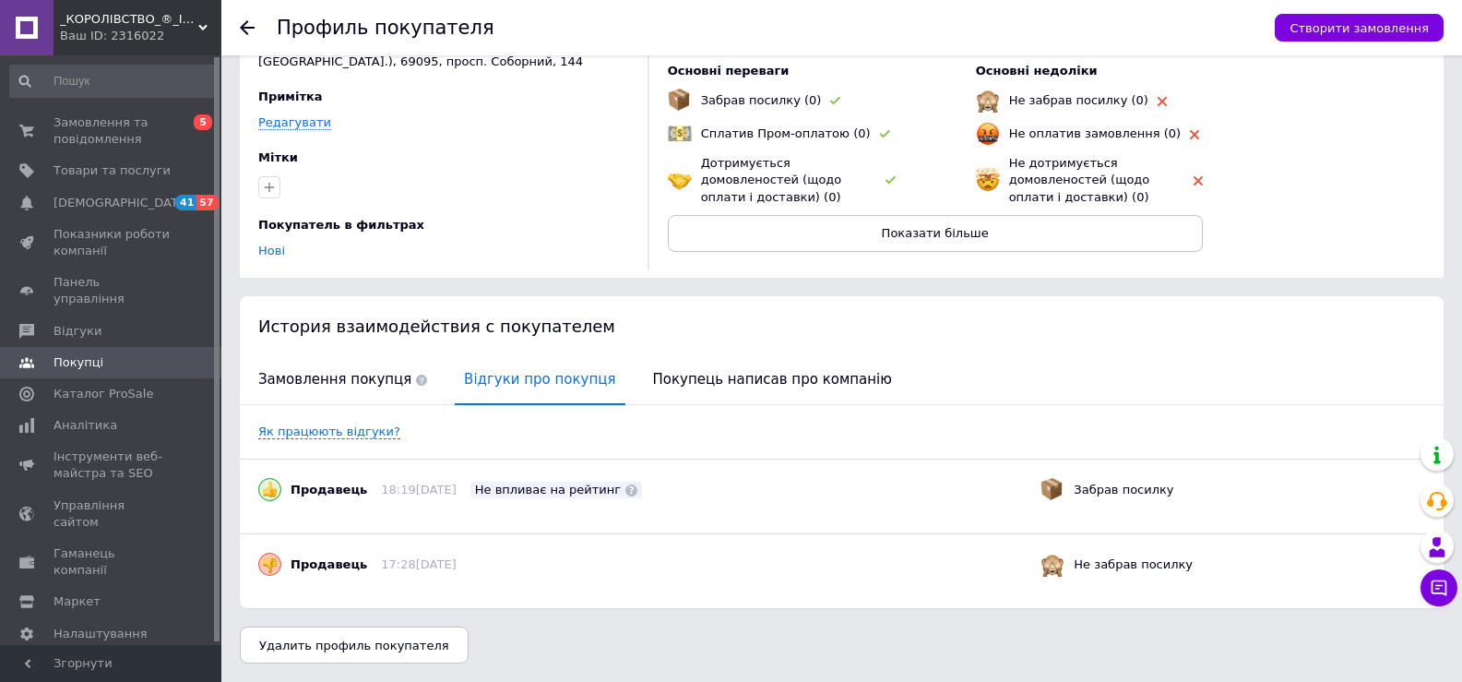
click at [241, 26] on icon at bounding box center [247, 27] width 15 height 15
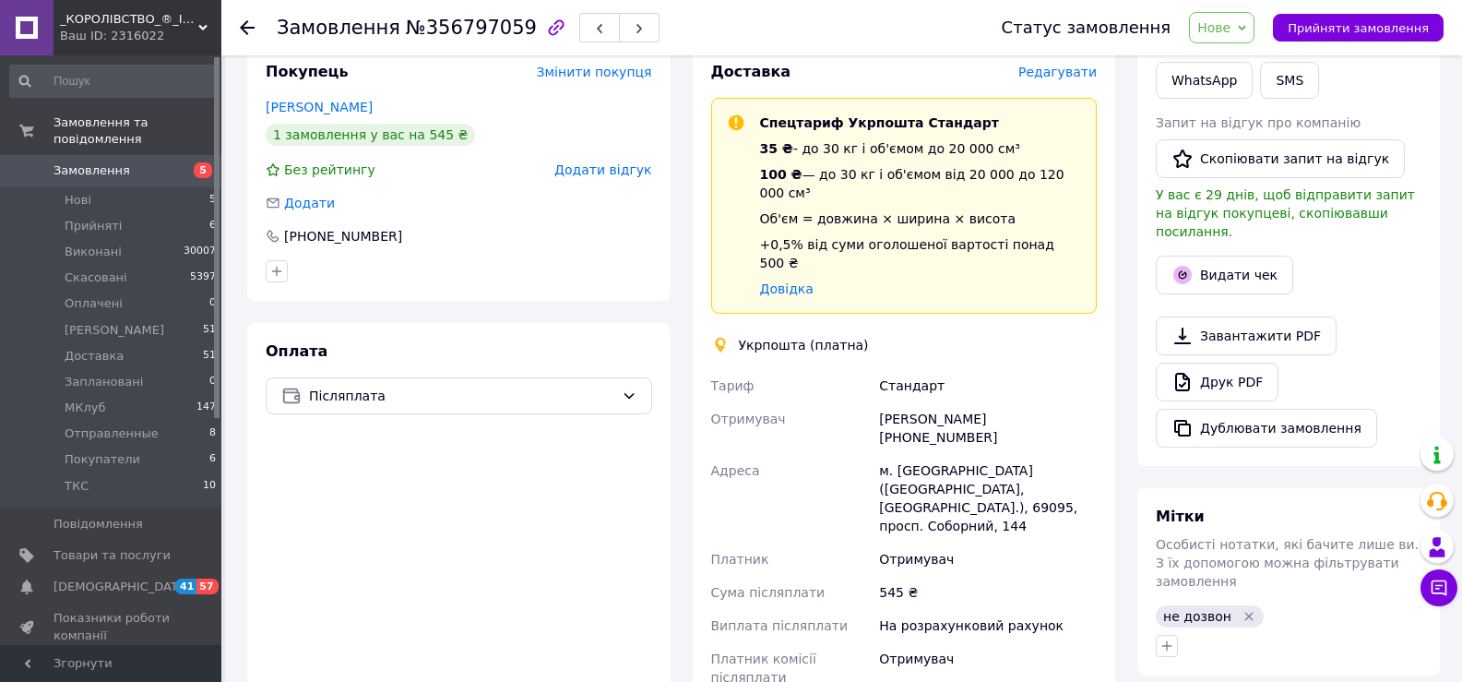
scroll to position [553, 0]
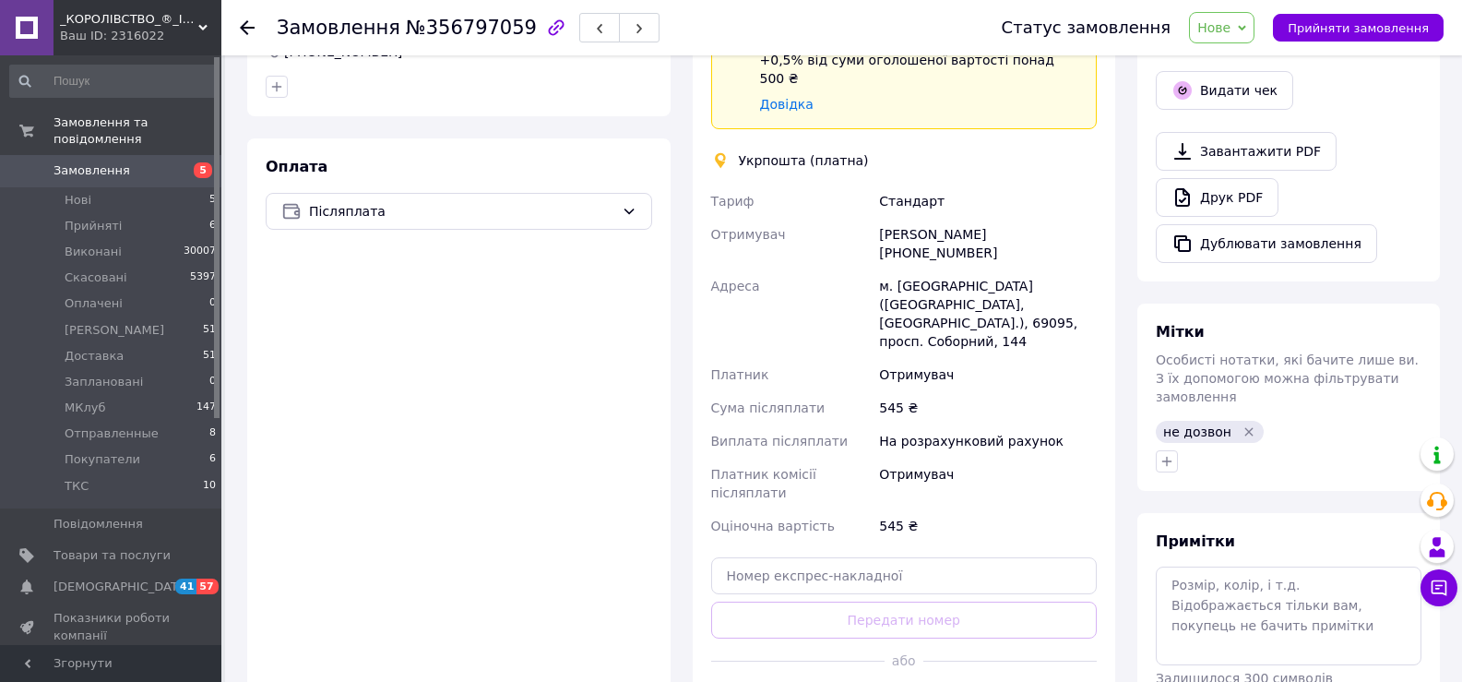
click at [1241, 424] on icon "Видалити мітку" at bounding box center [1248, 431] width 15 height 15
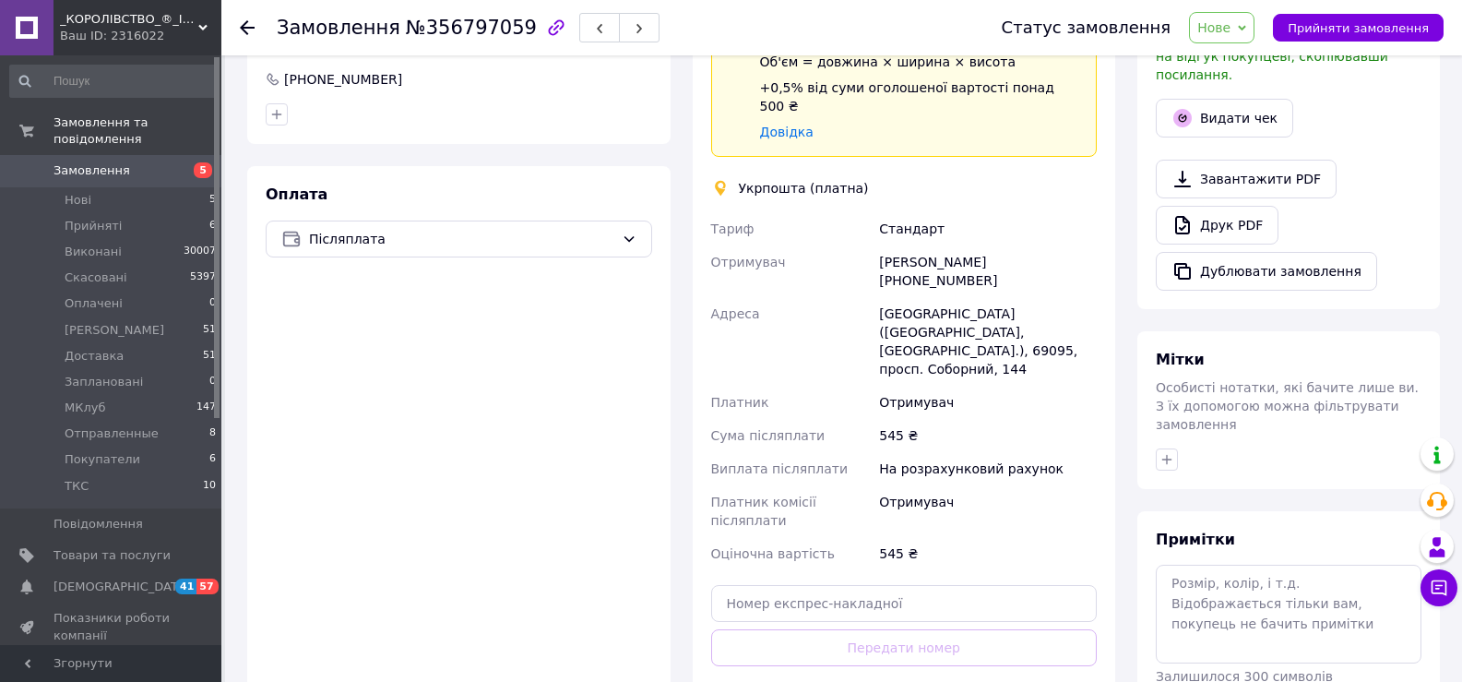
scroll to position [646, 0]
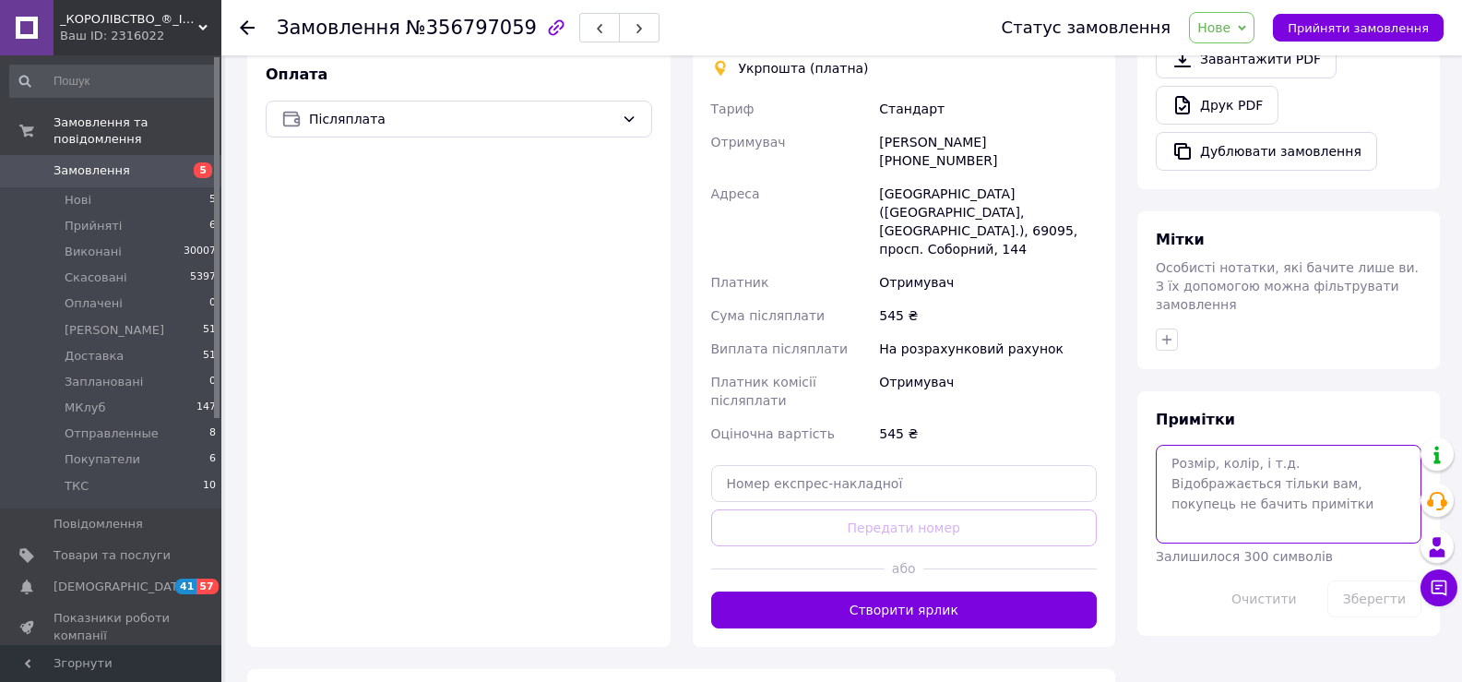
click at [1166, 471] on textarea at bounding box center [1289, 494] width 266 height 98
type textarea "0508522881"
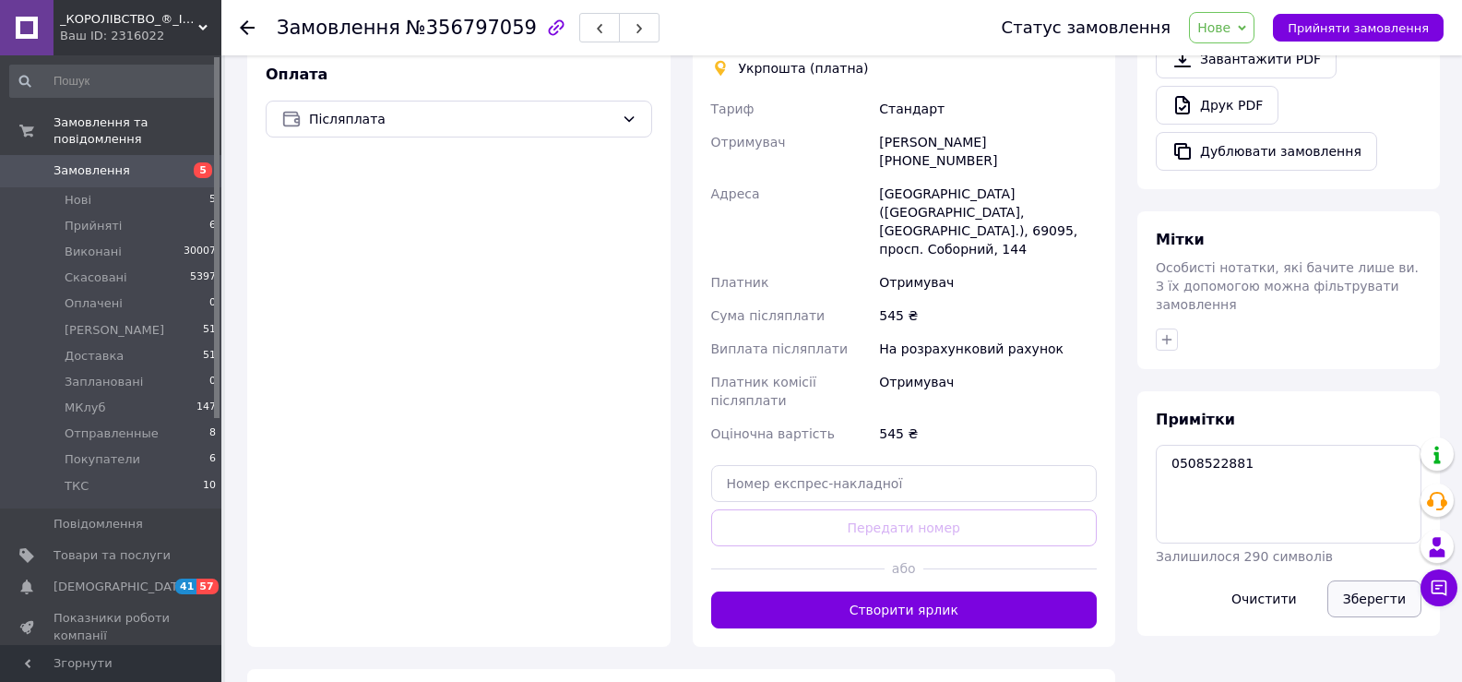
click at [1358, 580] on button "Зберегти" at bounding box center [1374, 598] width 94 height 37
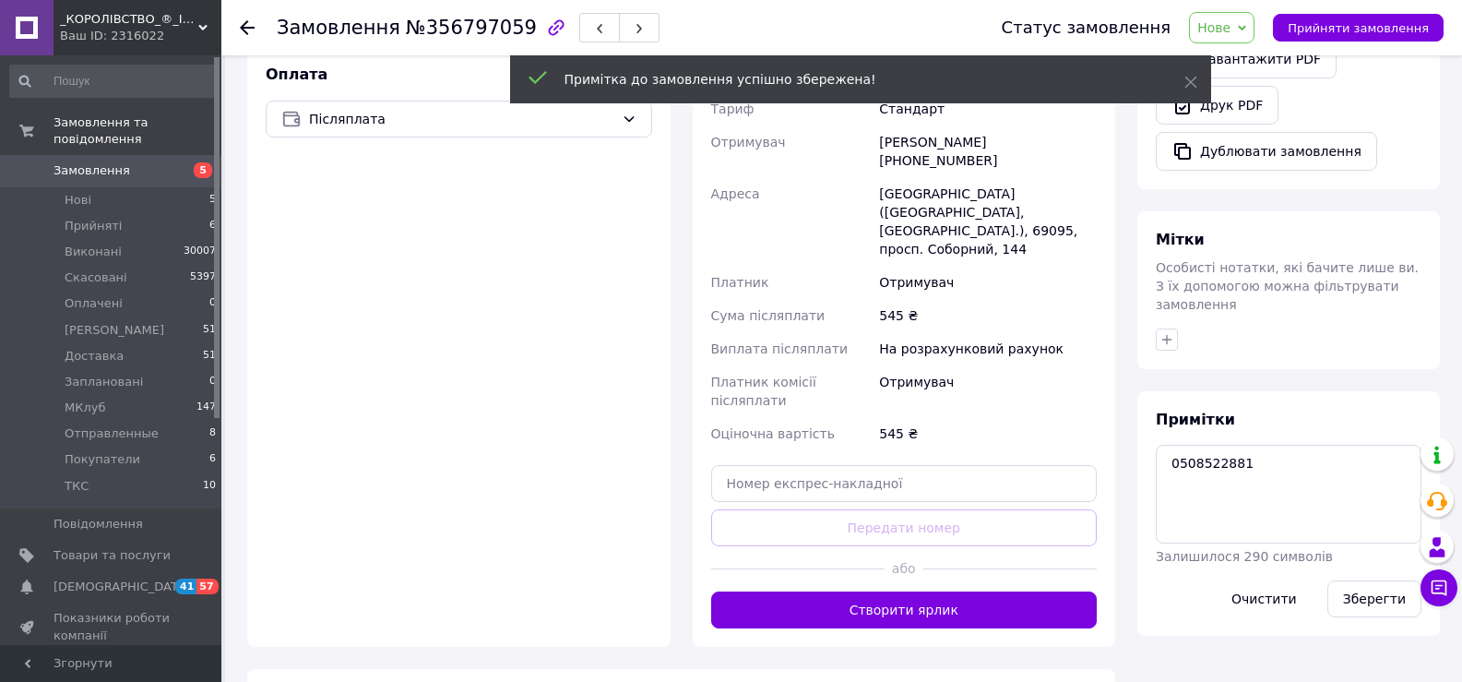
click at [1210, 409] on div "Примітки 0508522881 Залишилося 290 символів Очистити Зберегти" at bounding box center [1289, 513] width 266 height 208
click at [1198, 445] on textarea "0508522881" at bounding box center [1289, 494] width 266 height 98
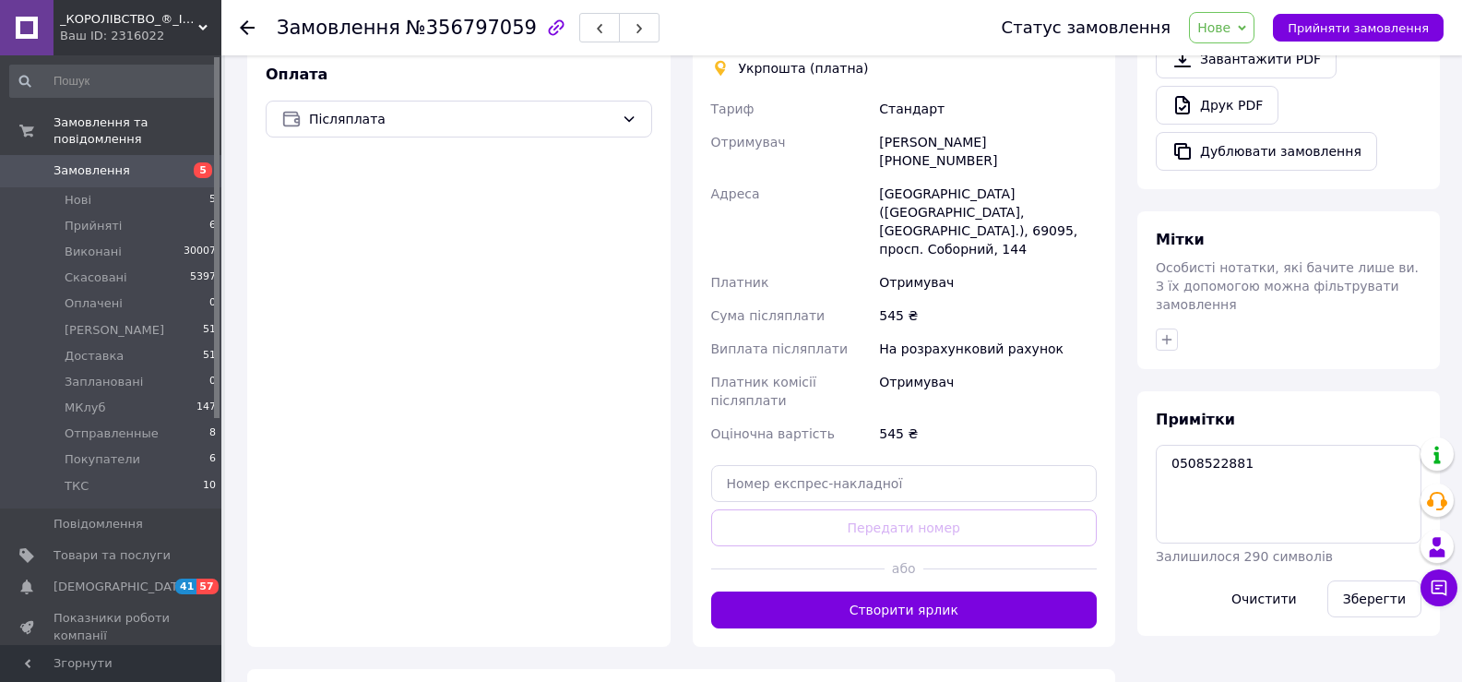
click at [1327, 321] on div "Мітки Особисті нотатки, які бачите лише ви. З їх допомогою можна фільтрувати за…" at bounding box center [1288, 290] width 303 height 158
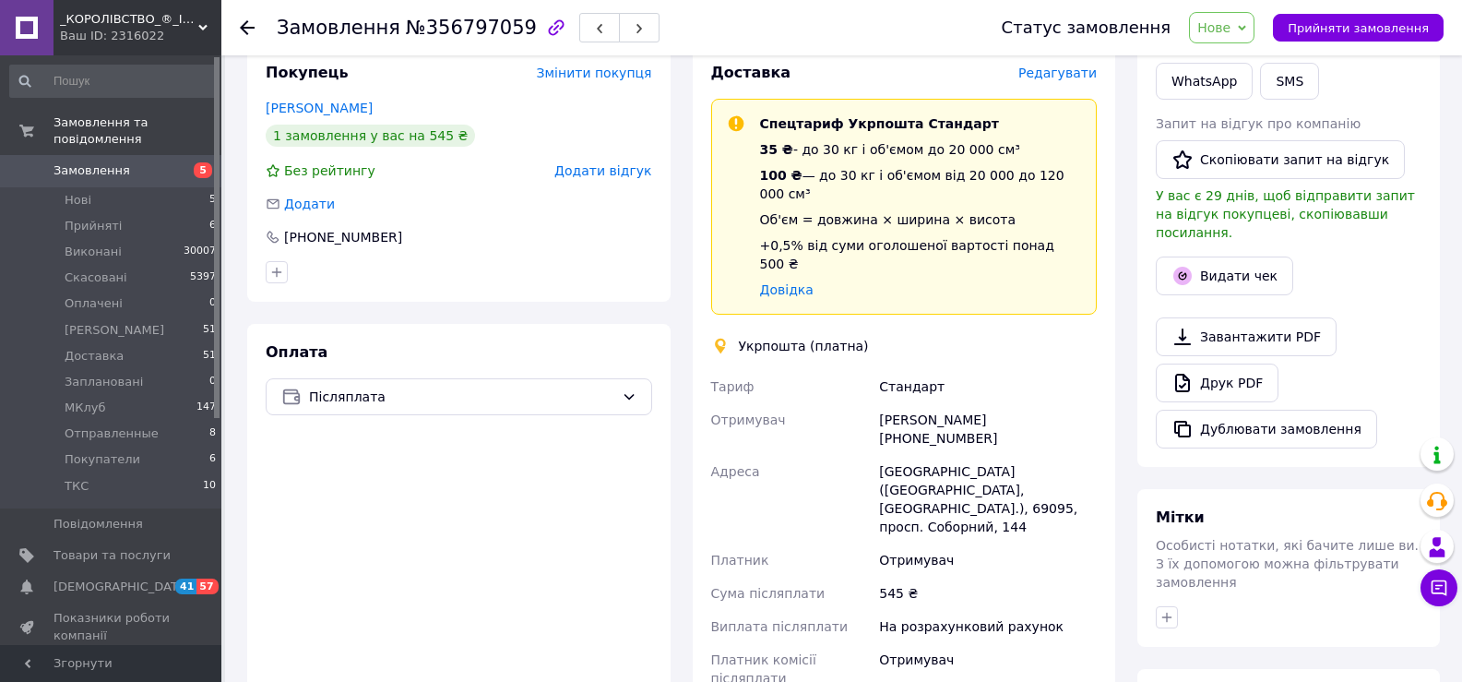
scroll to position [461, 0]
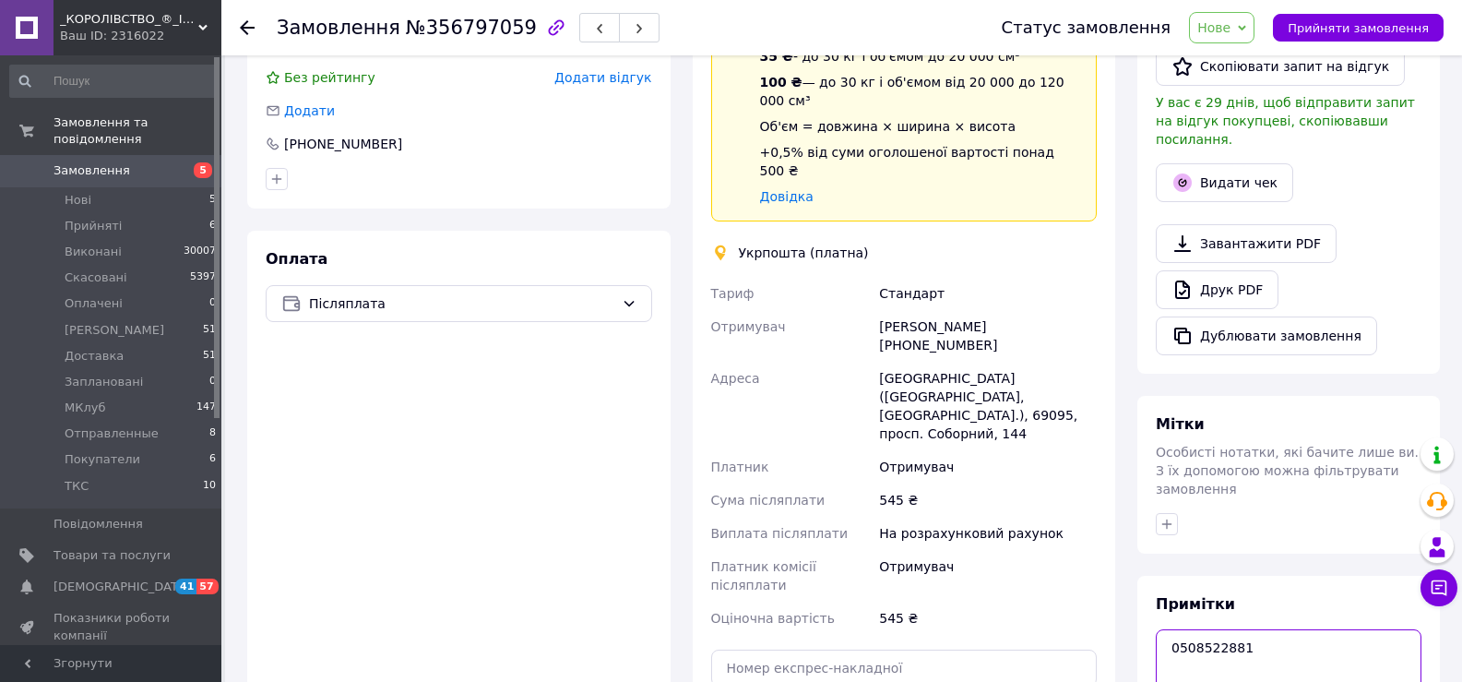
click at [1189, 629] on textarea "0508522881" at bounding box center [1289, 678] width 266 height 98
click at [1390, 283] on div "Друк PDF" at bounding box center [1289, 289] width 266 height 39
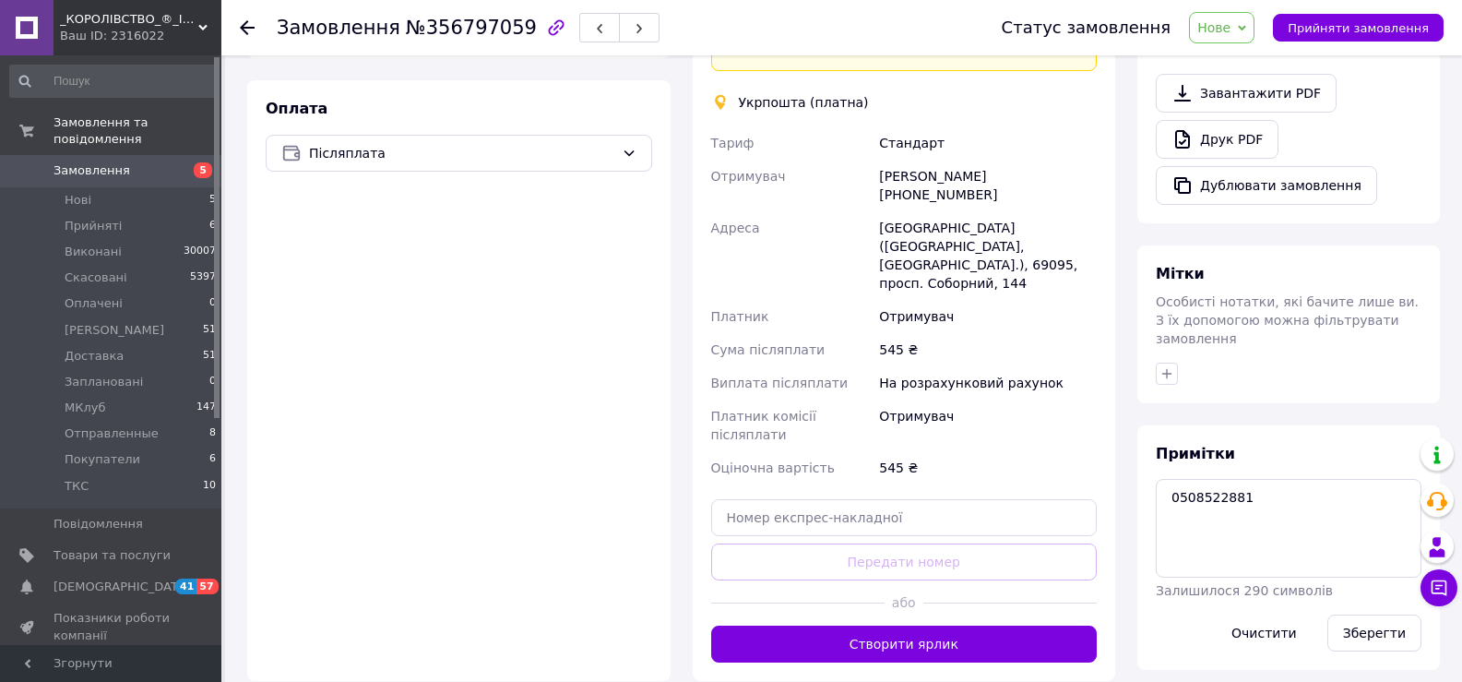
scroll to position [602, 0]
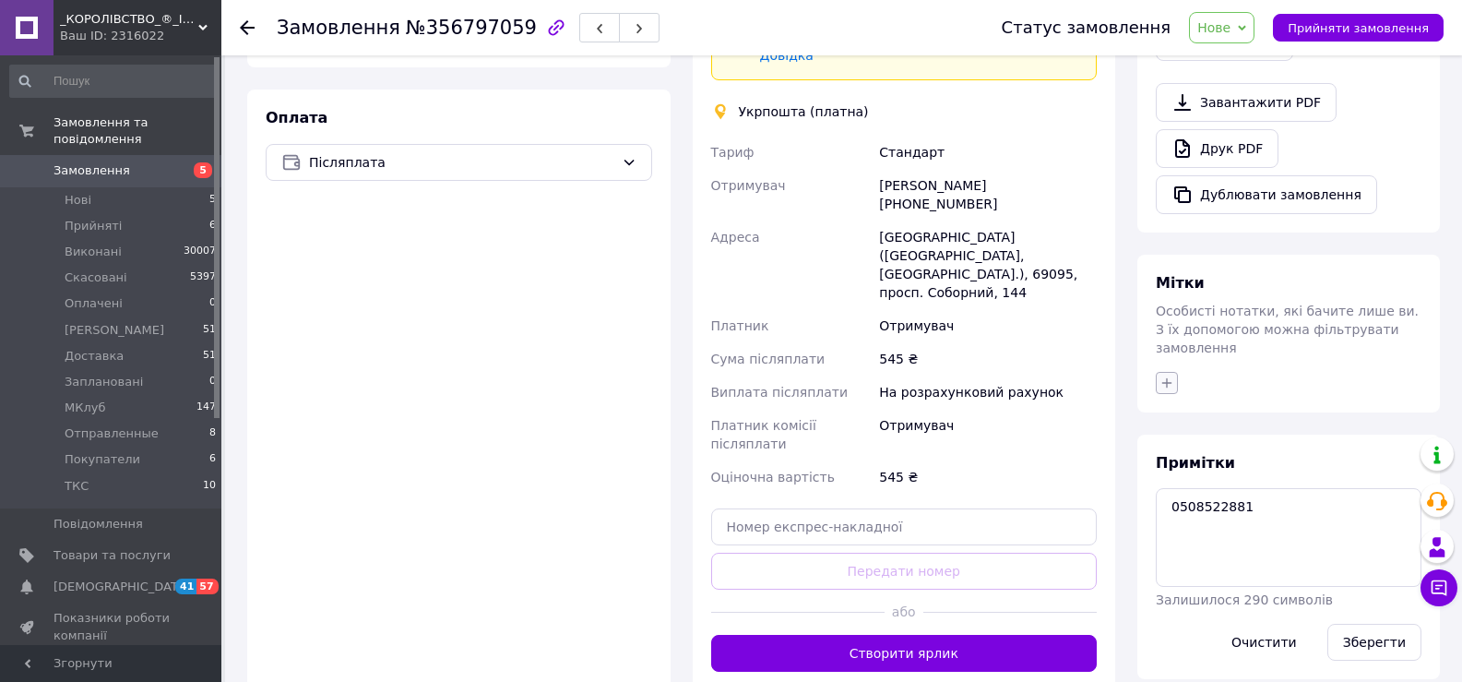
click at [1169, 377] on icon "button" at bounding box center [1167, 382] width 10 height 10
type input "жд"
click at [1210, 491] on label "жду оплату" at bounding box center [1223, 498] width 75 height 14
checkbox input "true"
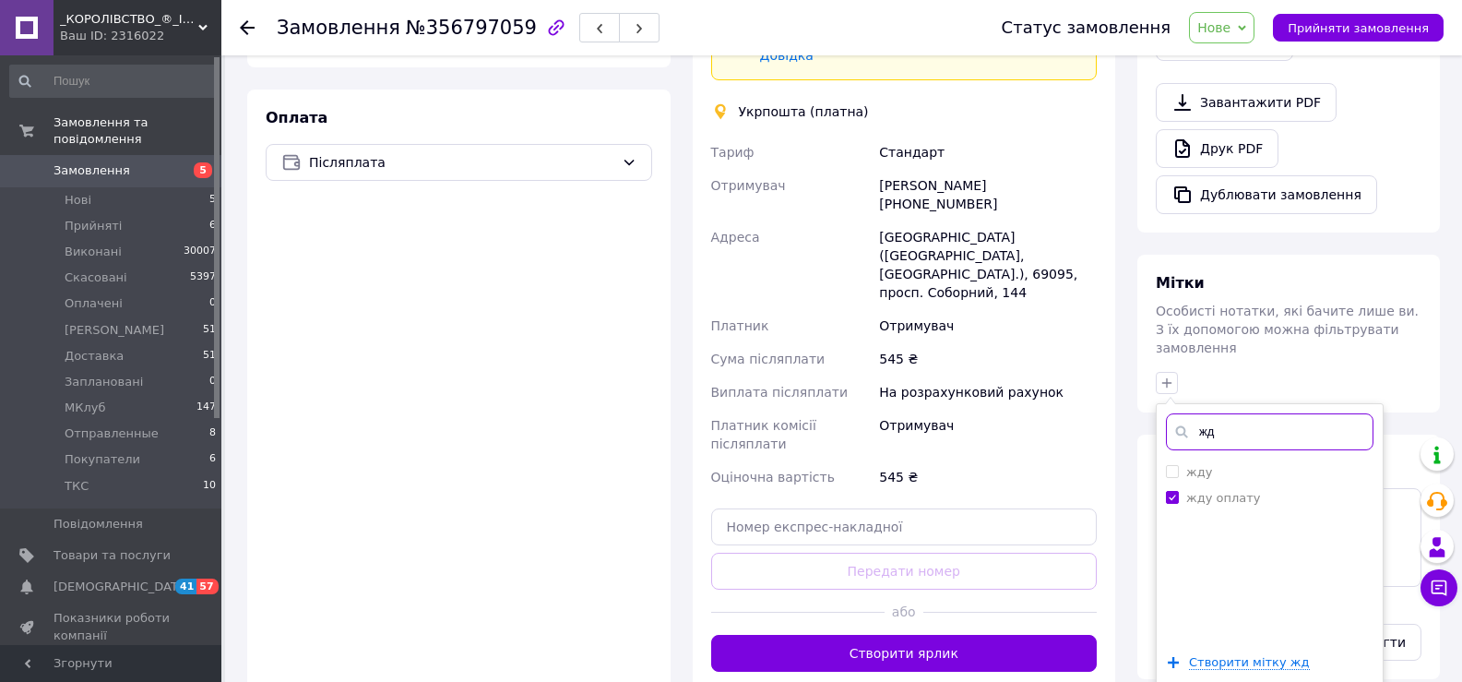
click at [1225, 413] on input "жд" at bounding box center [1270, 431] width 208 height 37
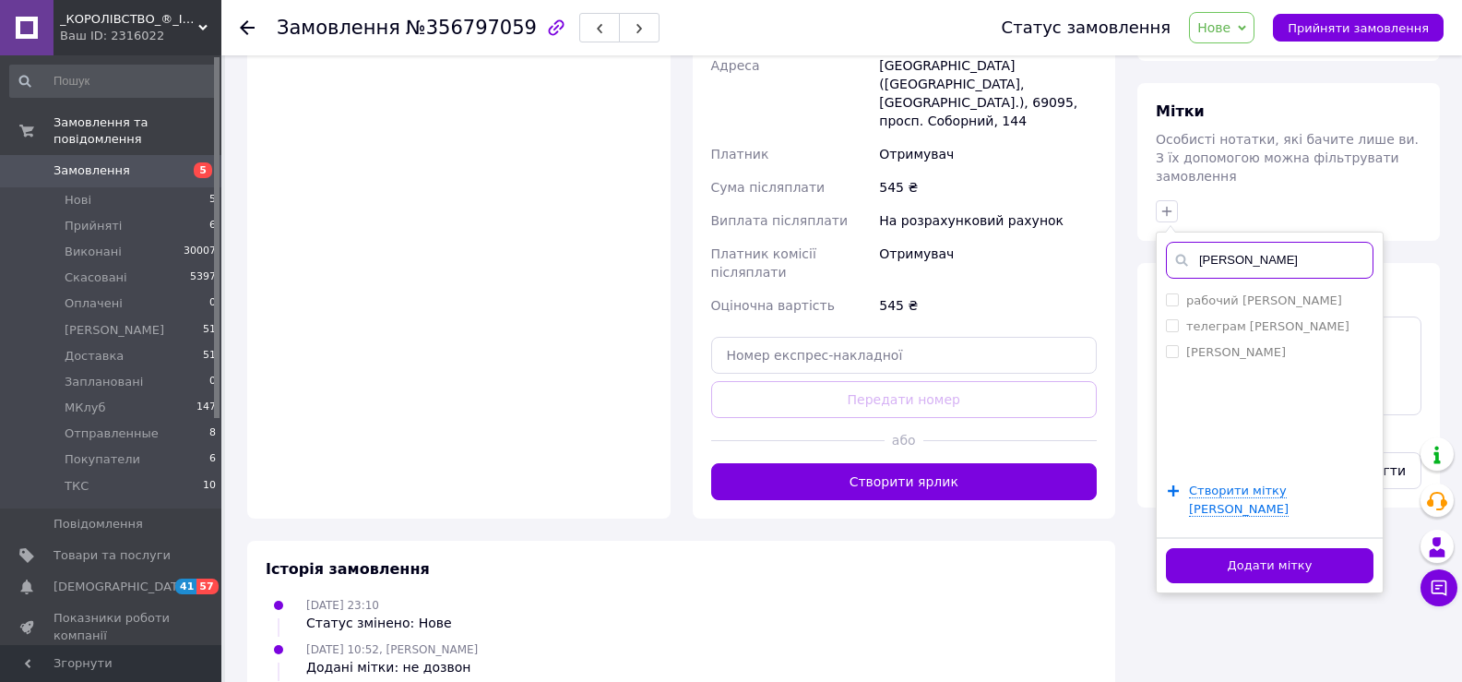
scroll to position [787, 0]
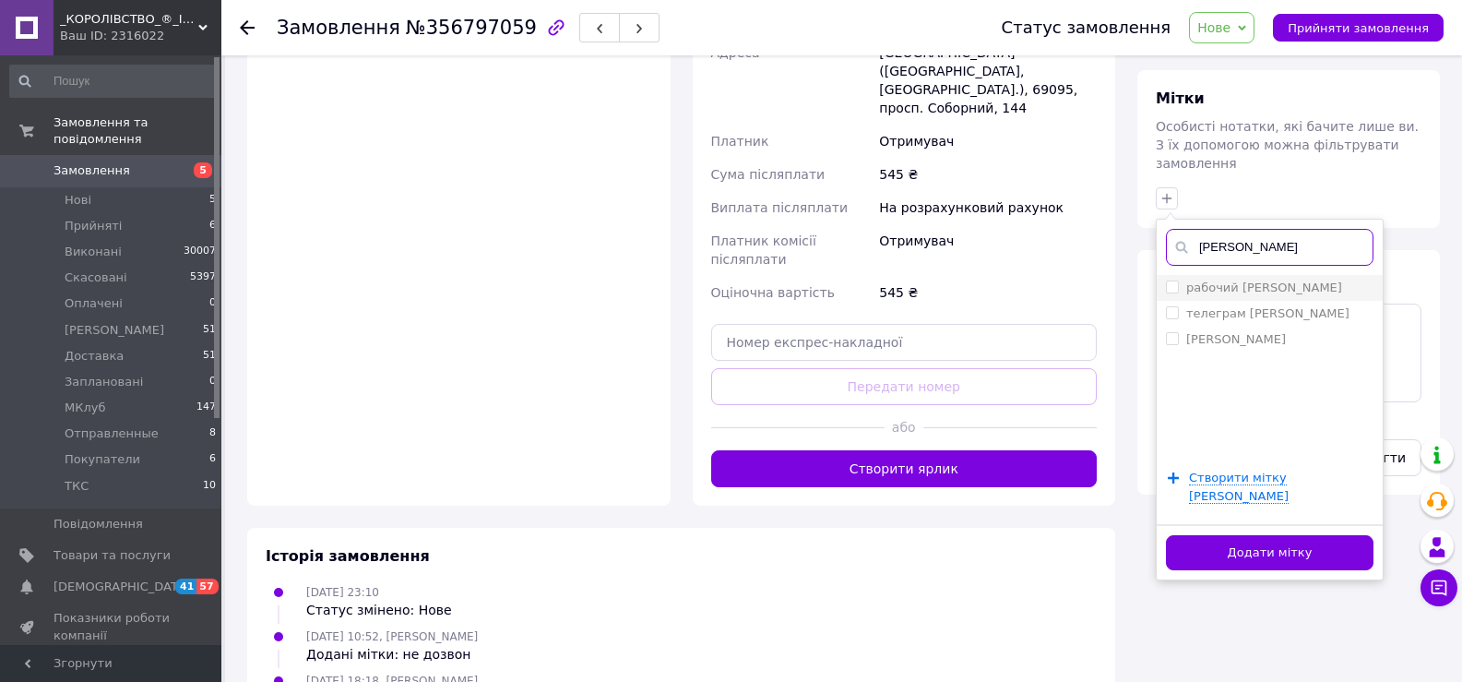
type input "[PERSON_NAME]"
click at [1224, 280] on label "рабочий [PERSON_NAME]" at bounding box center [1264, 287] width 156 height 14
checkbox input "true"
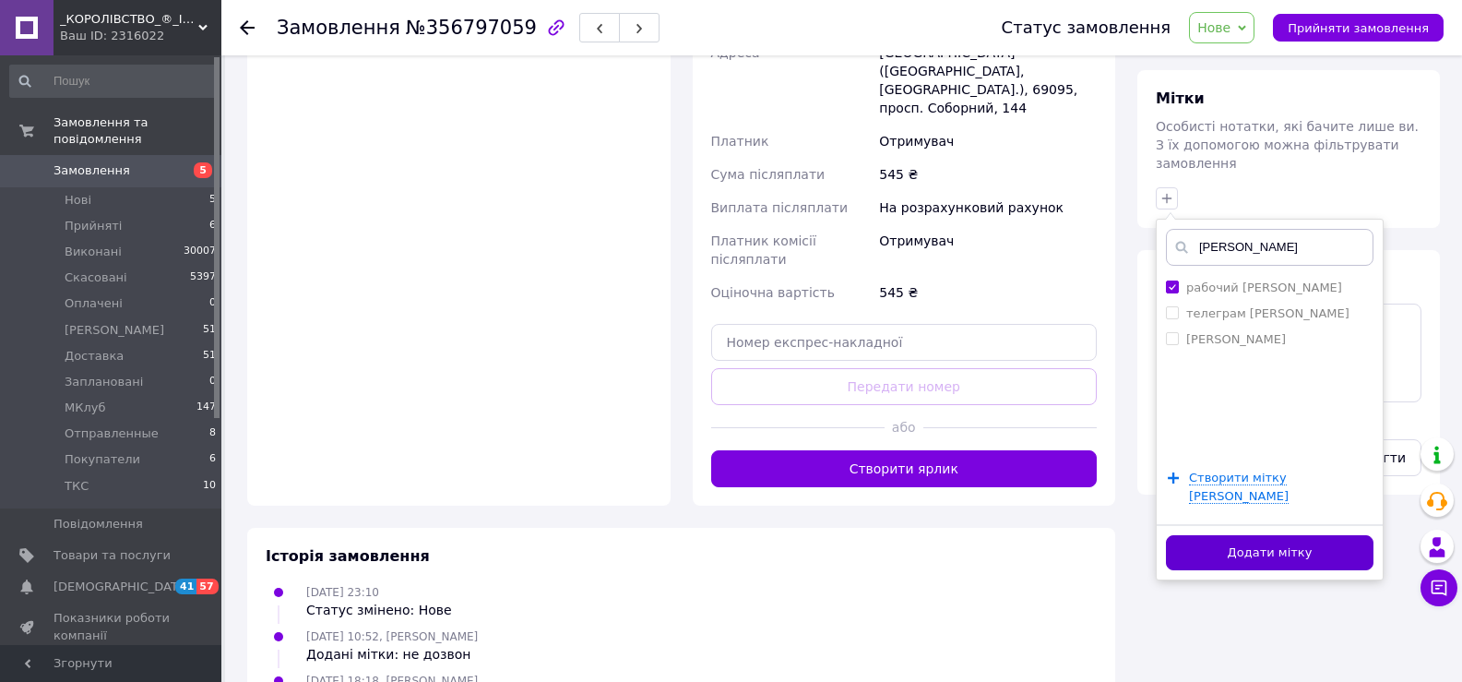
click at [1262, 535] on button "Додати мітку" at bounding box center [1270, 553] width 208 height 36
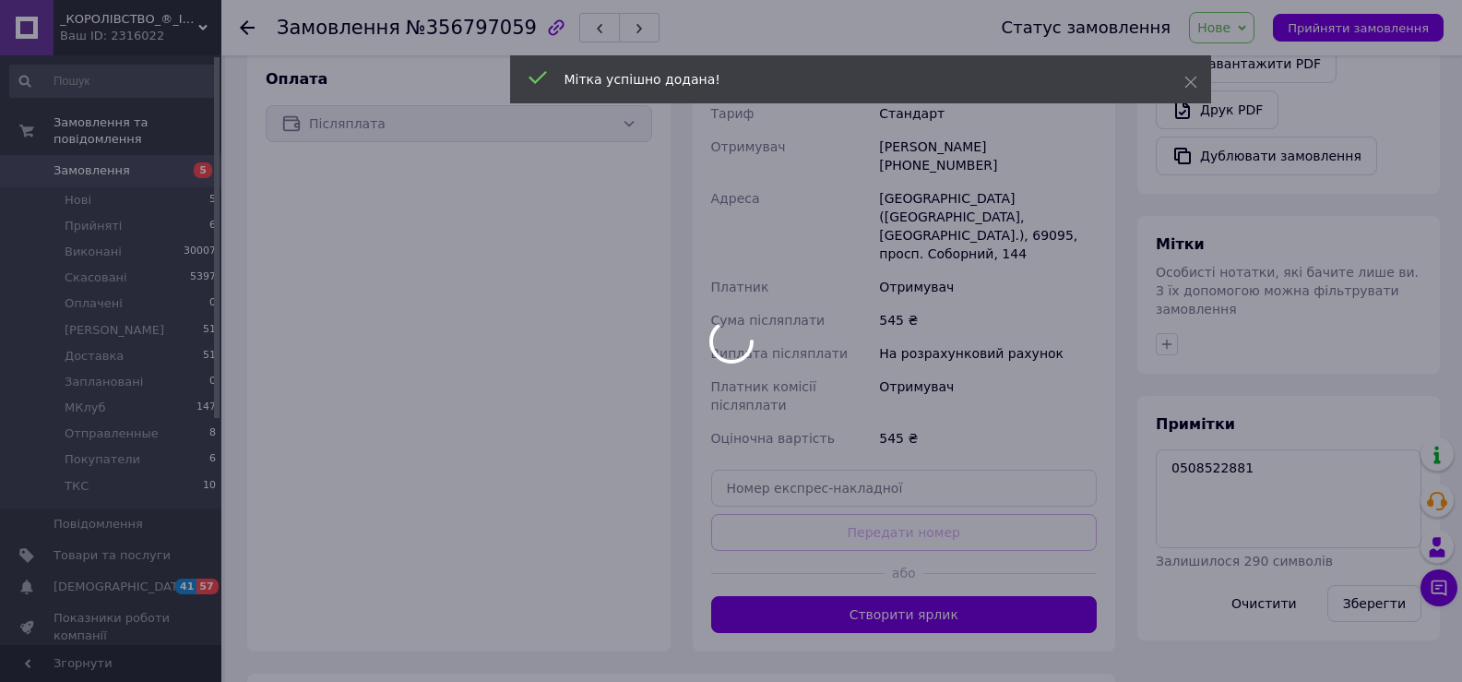
scroll to position [326, 0]
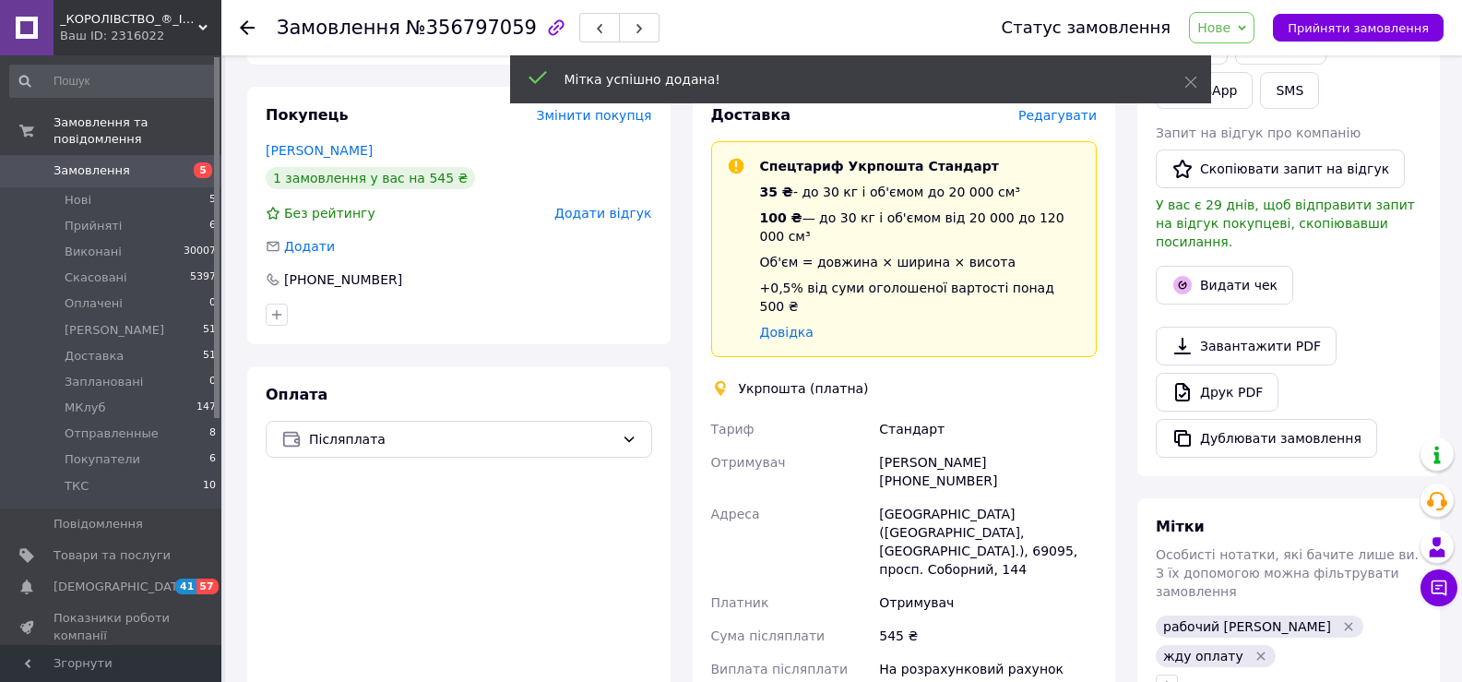
click at [177, 162] on span "5" at bounding box center [196, 170] width 51 height 17
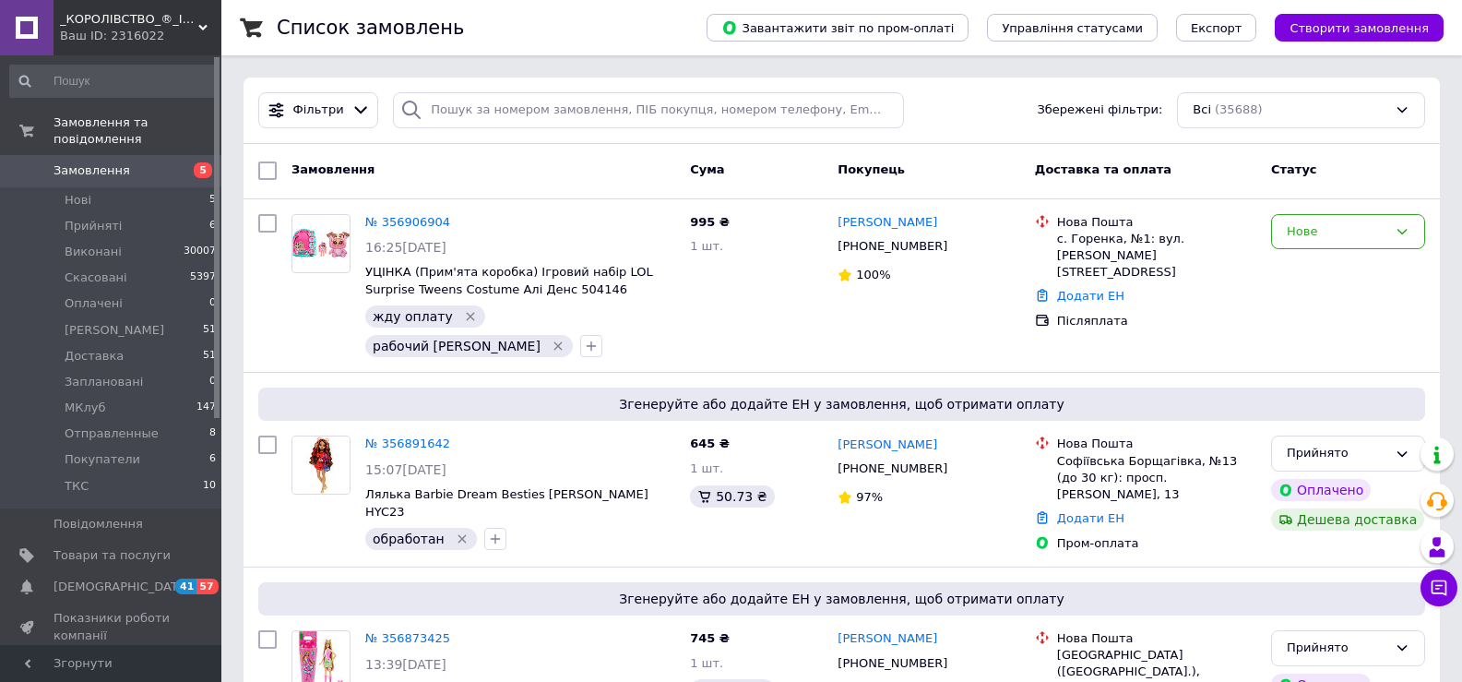
click at [648, 125] on input "search" at bounding box center [648, 110] width 510 height 36
paste input "[PHONE_NUMBER]"
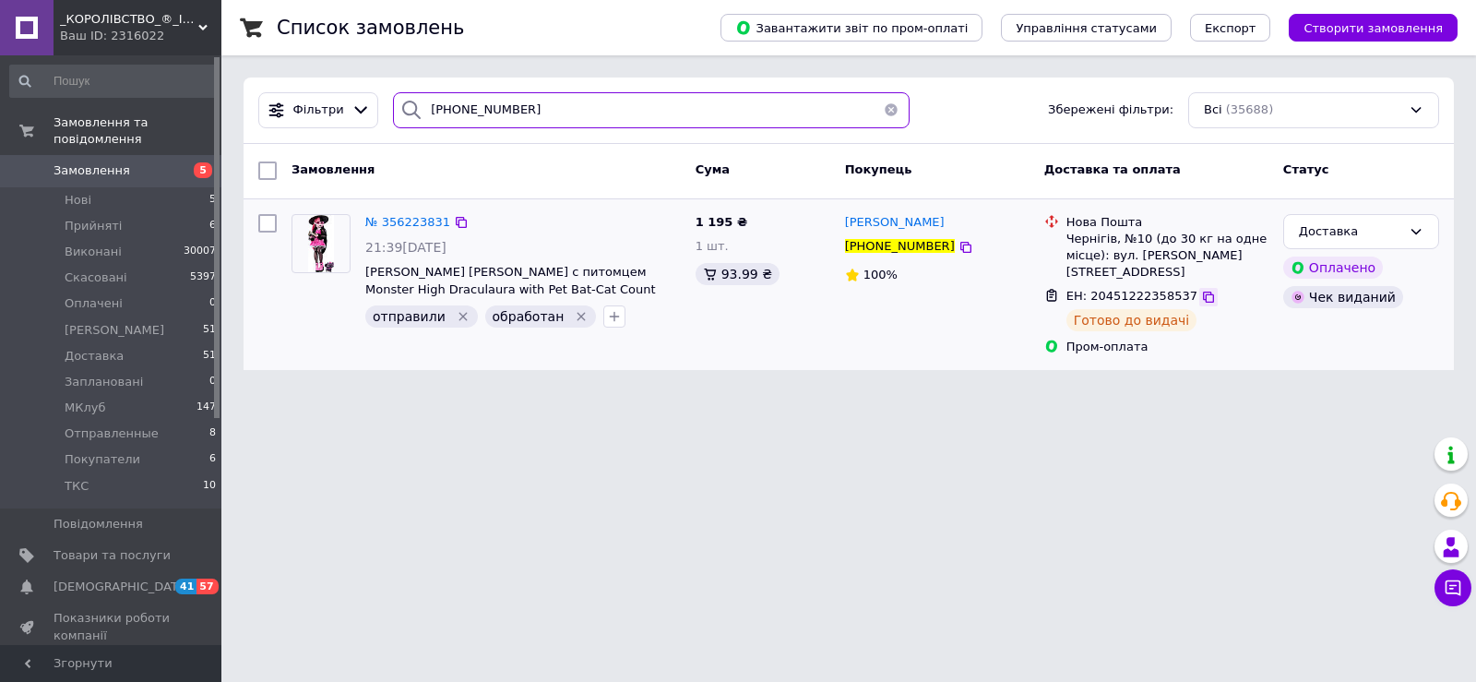
type input "[PHONE_NUMBER]"
click at [1201, 290] on icon at bounding box center [1208, 297] width 15 height 15
click at [976, 392] on html "_КОРОЛІВСТВО_®_ІГРАШОК_ Ваш ID: 2316022 Сайт _КОРОЛІВСТВО_®_ІГРАШОК_ Кабінет по…" at bounding box center [738, 196] width 1476 height 392
